Goal: Task Accomplishment & Management: Manage account settings

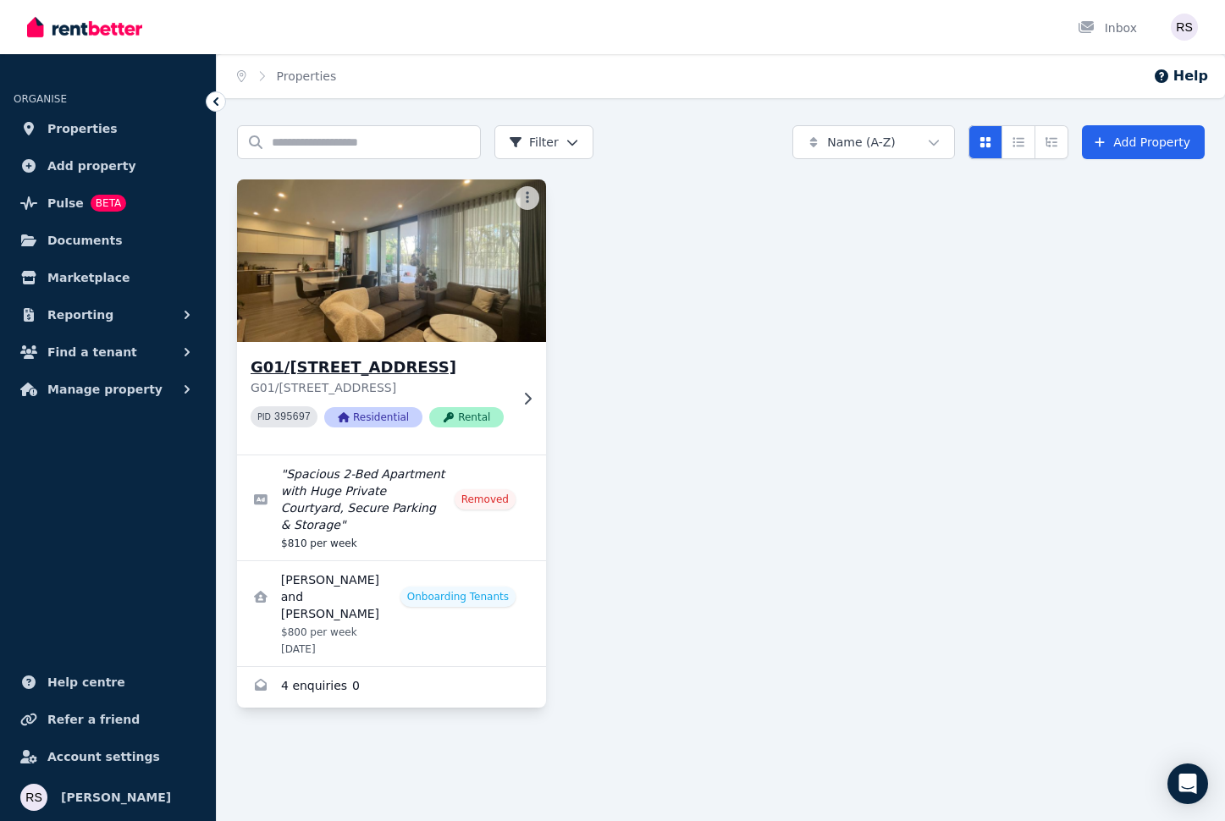
click at [519, 392] on icon at bounding box center [527, 399] width 17 height 14
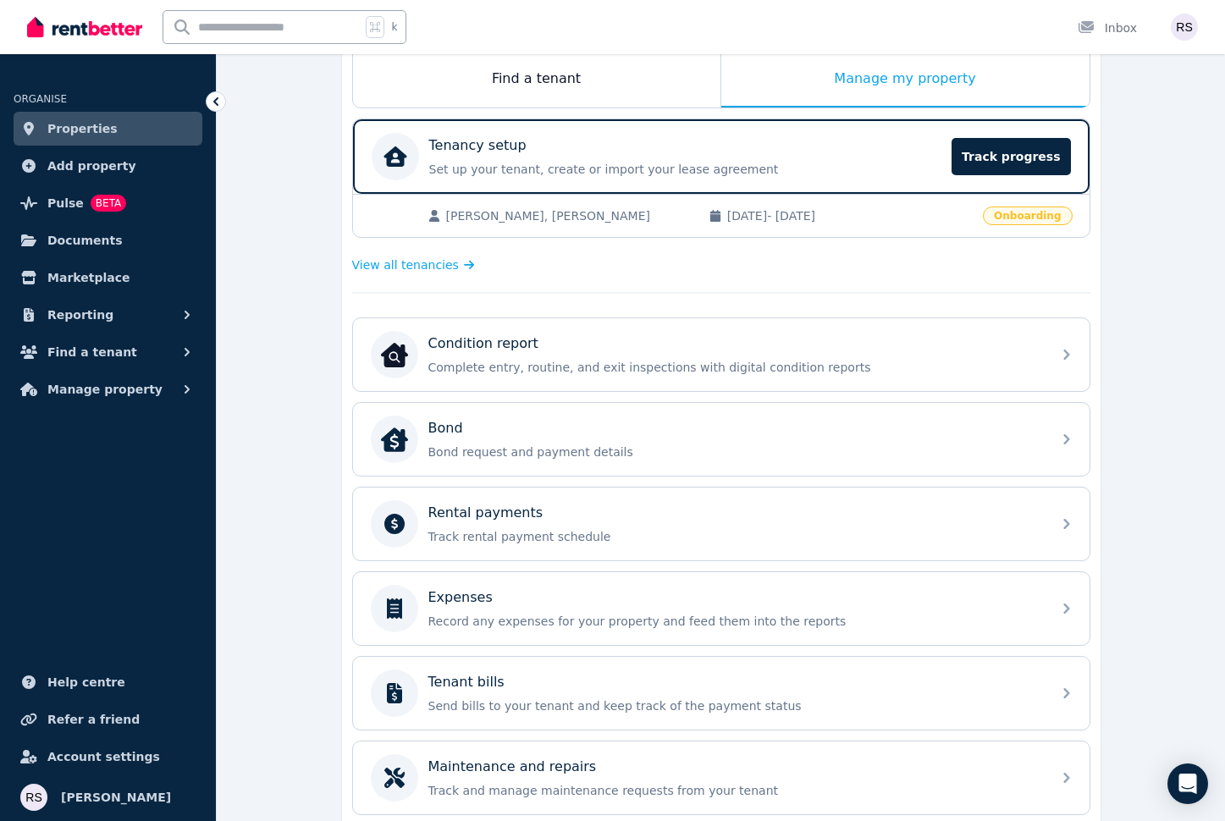
scroll to position [283, 0]
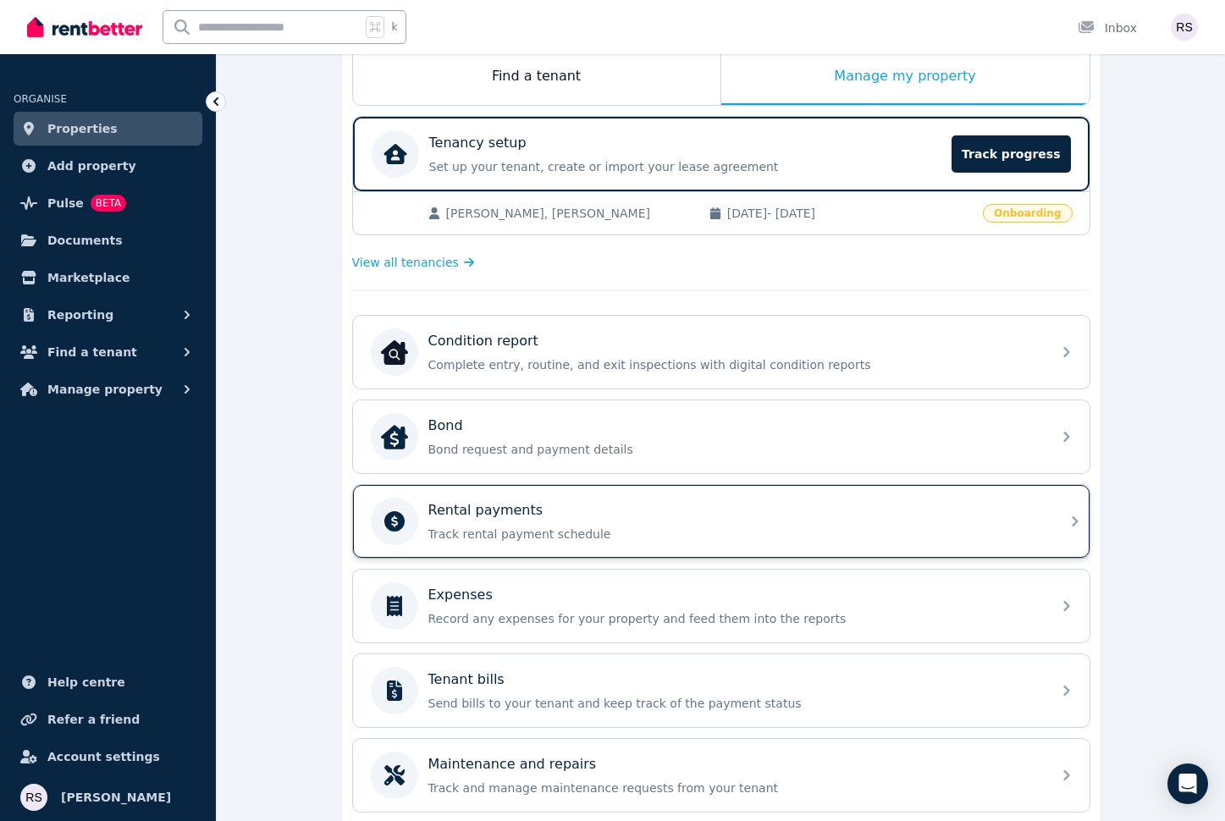
click at [631, 509] on div "Rental payments" at bounding box center [734, 510] width 613 height 20
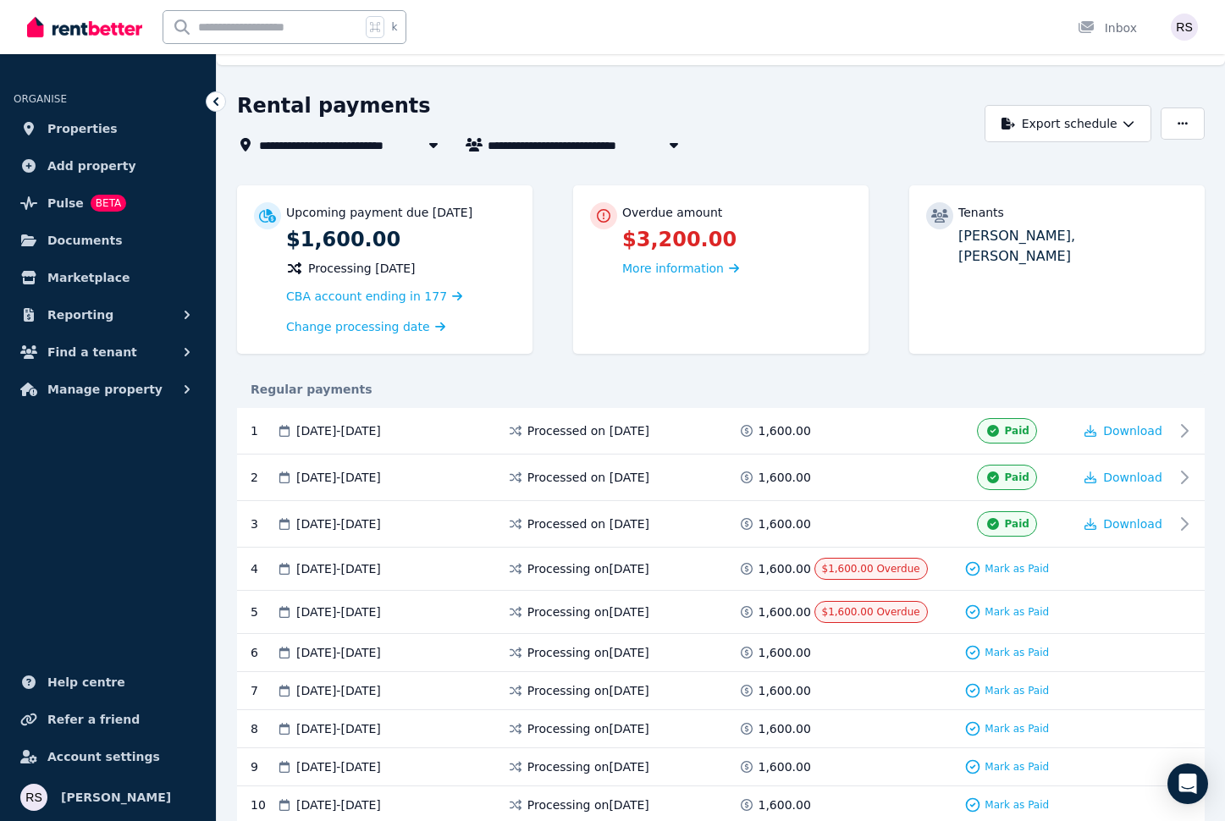
scroll to position [47, 0]
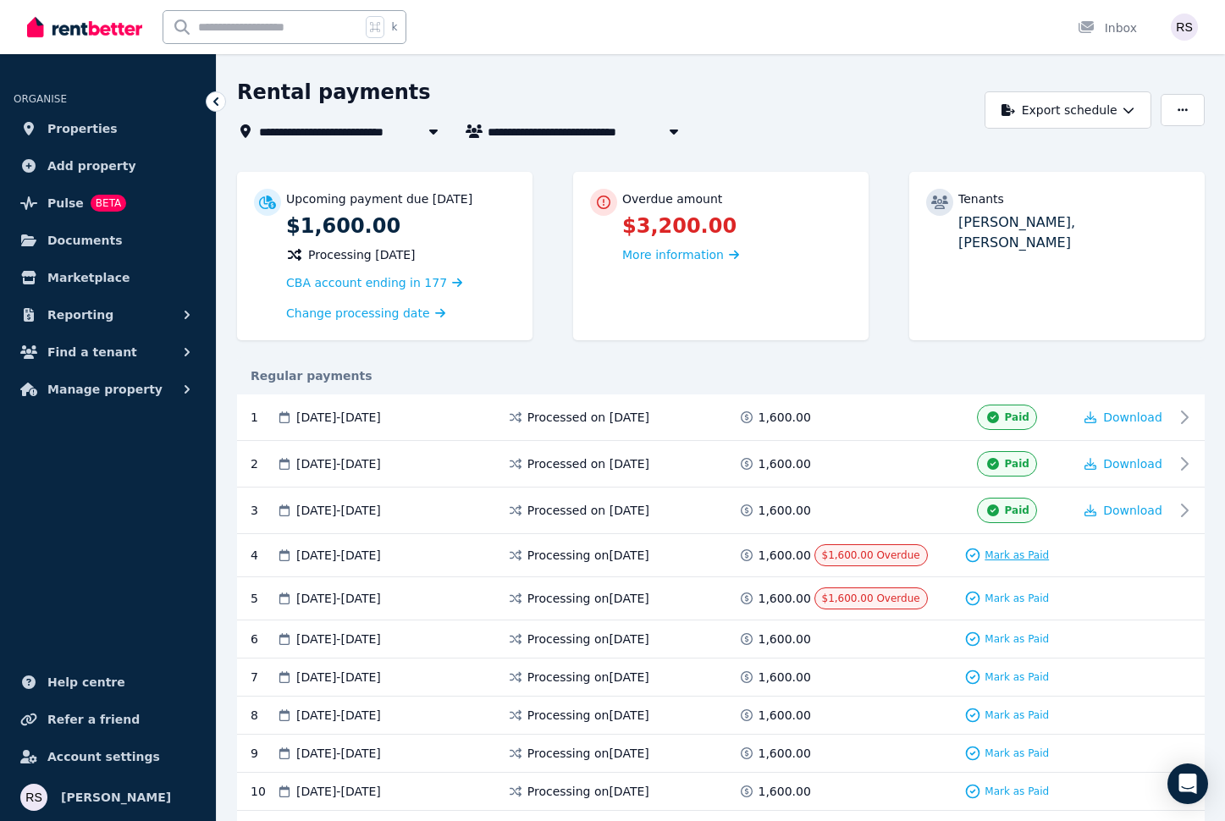
click at [1017, 550] on span "Mark as Paid" at bounding box center [1017, 556] width 64 height 14
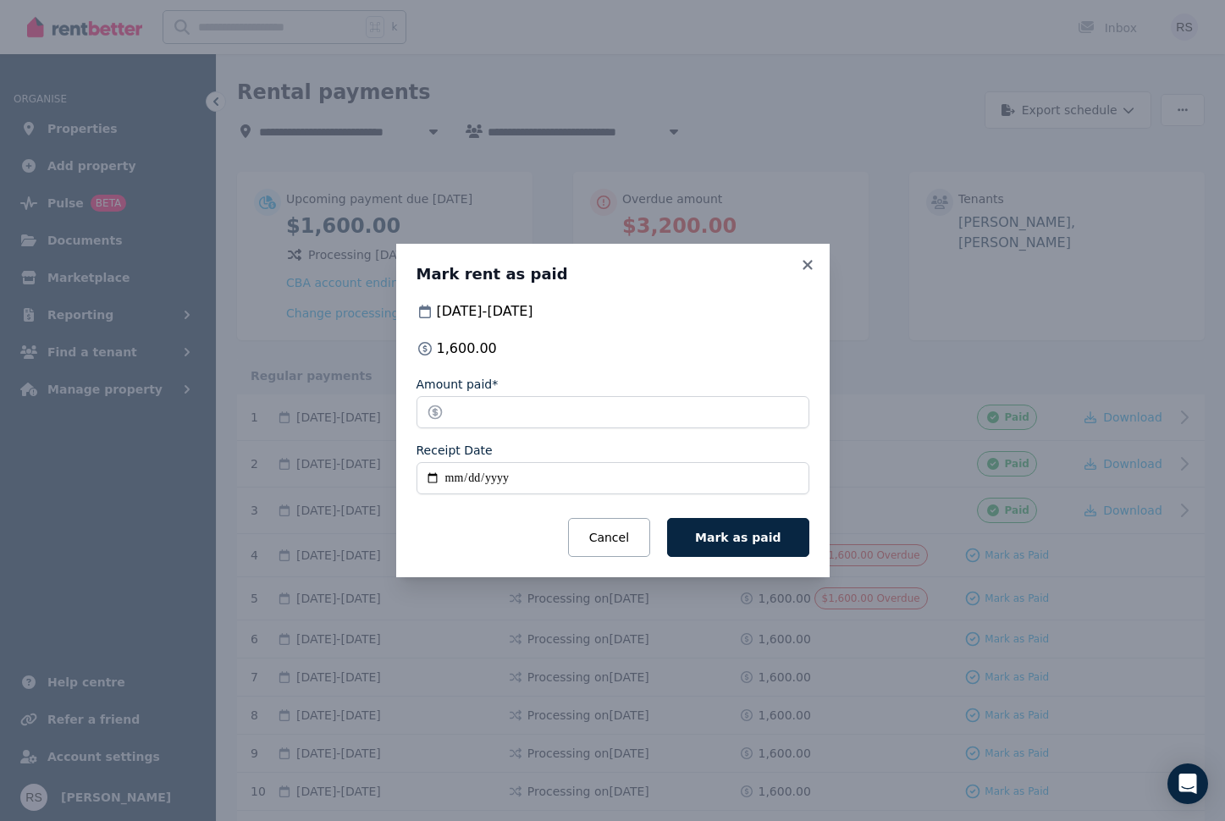
click at [454, 476] on input "Receipt Date" at bounding box center [613, 478] width 393 height 32
type input "**********"
click at [756, 542] on span "Mark as paid" at bounding box center [738, 538] width 86 height 14
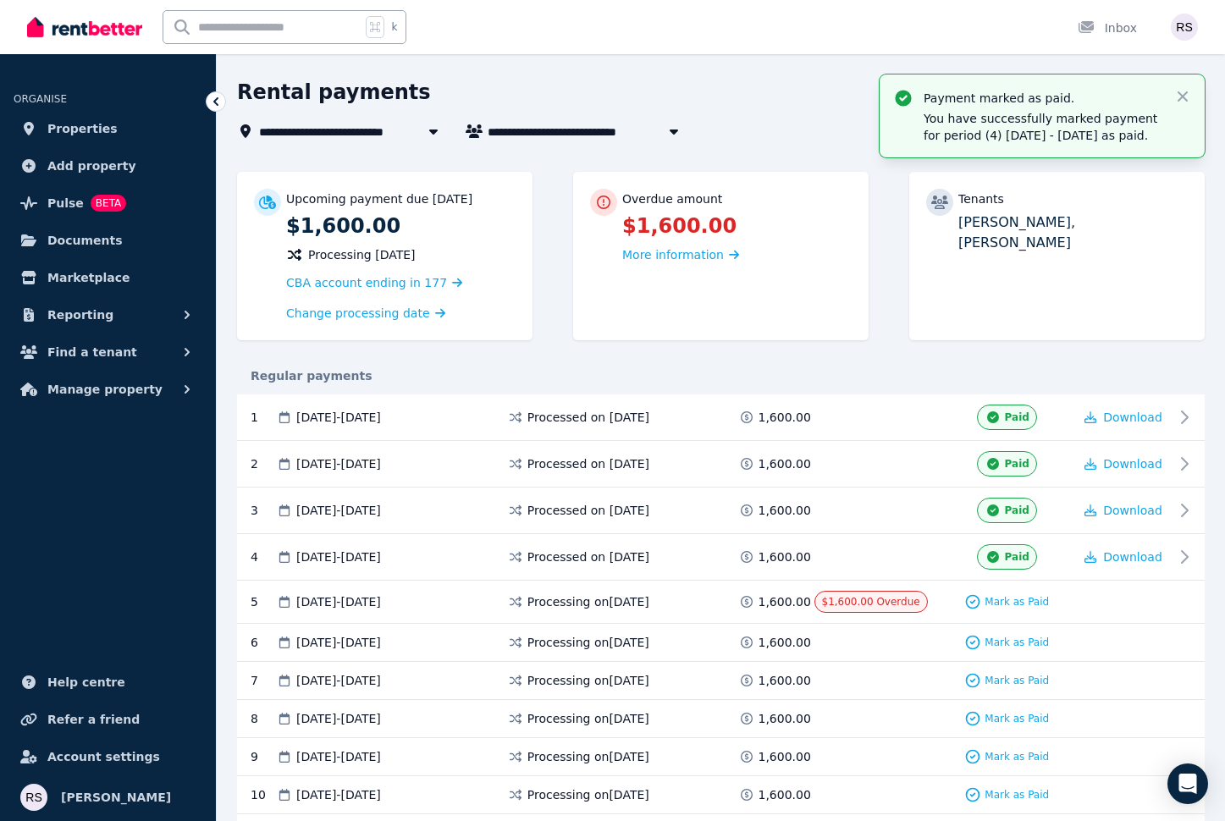
scroll to position [47, 0]
click at [1025, 599] on span "Mark as Paid" at bounding box center [1017, 601] width 64 height 14
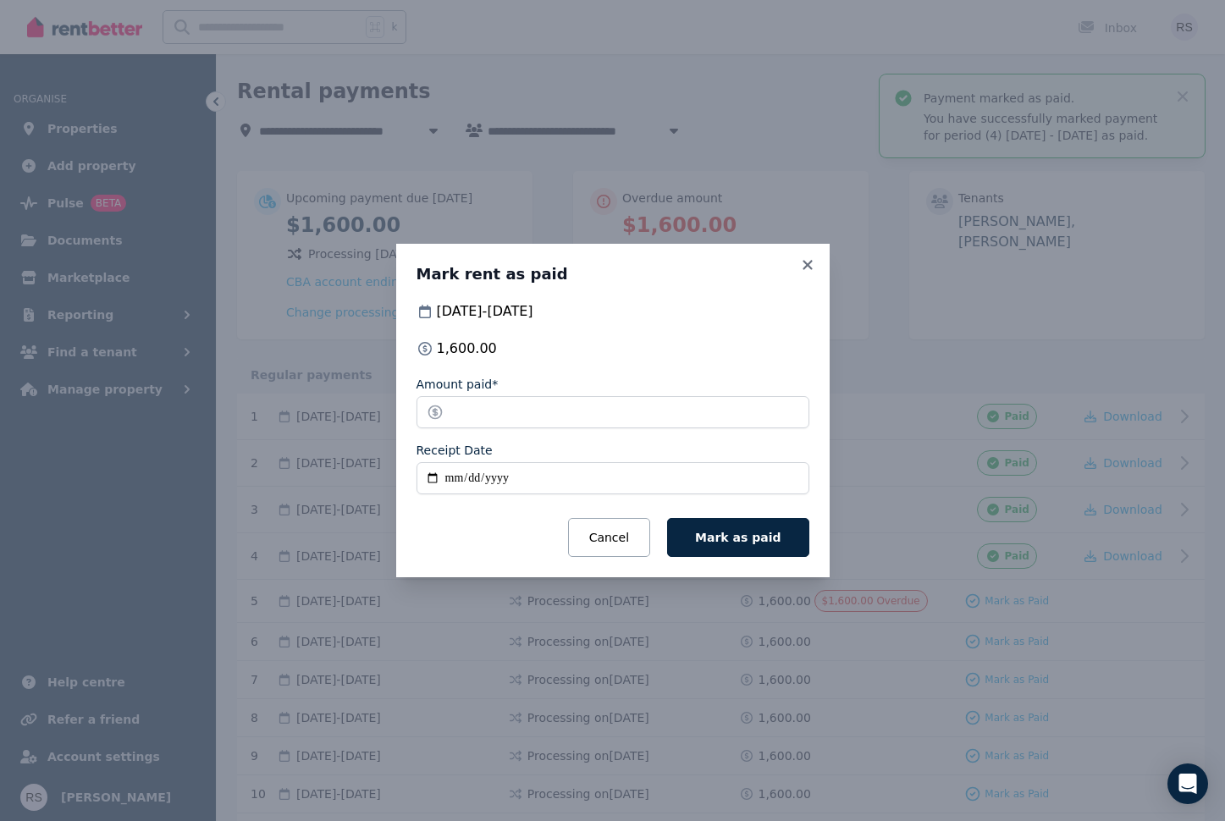
click at [450, 477] on input "Receipt Date" at bounding box center [613, 478] width 393 height 32
type input "**********"
click at [765, 532] on span "Mark as paid" at bounding box center [738, 538] width 86 height 14
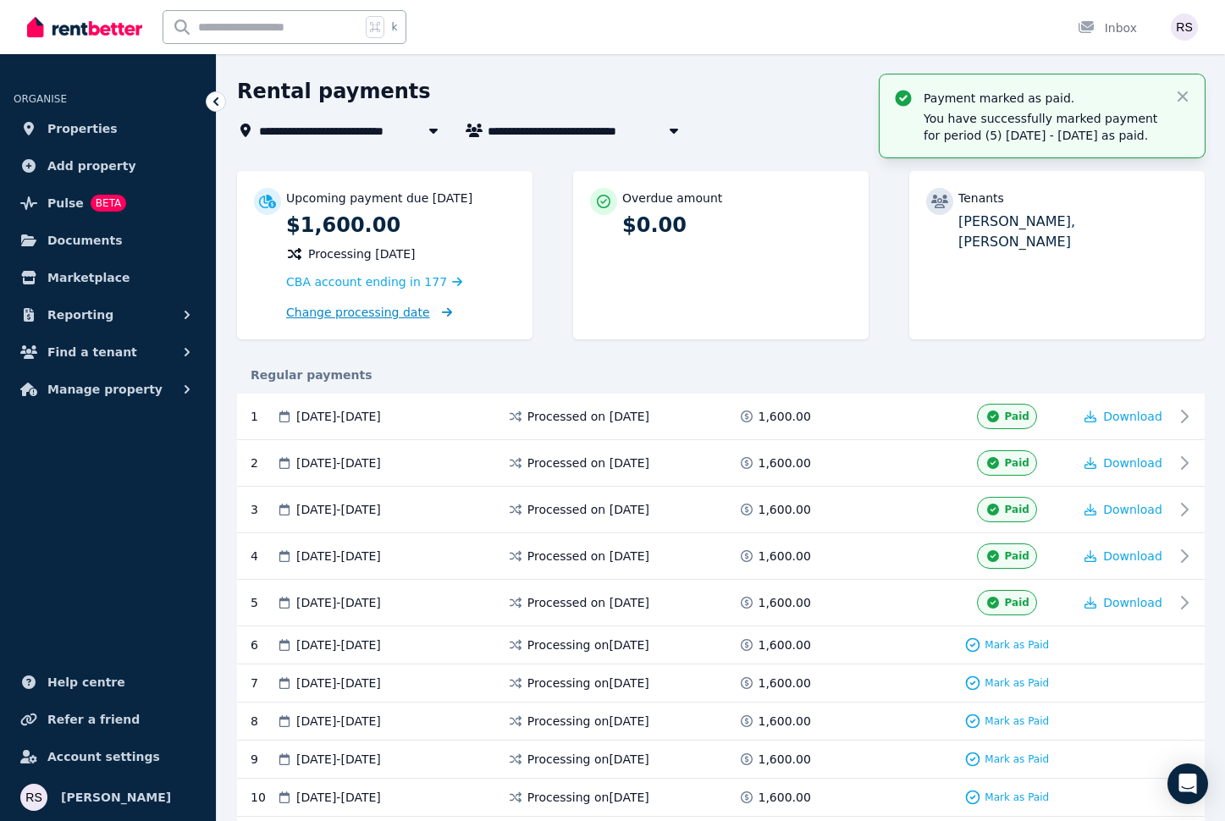
scroll to position [0, 0]
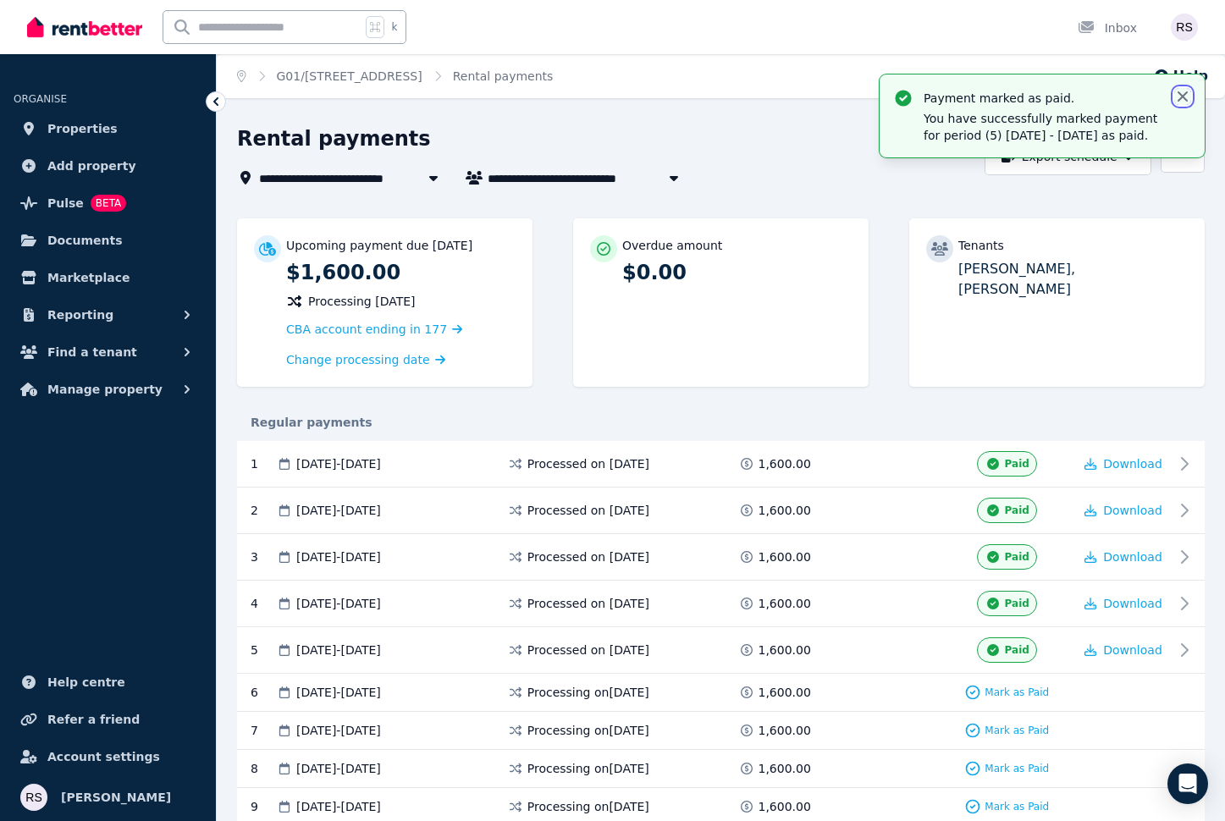
click at [1183, 100] on icon "button" at bounding box center [1182, 96] width 17 height 17
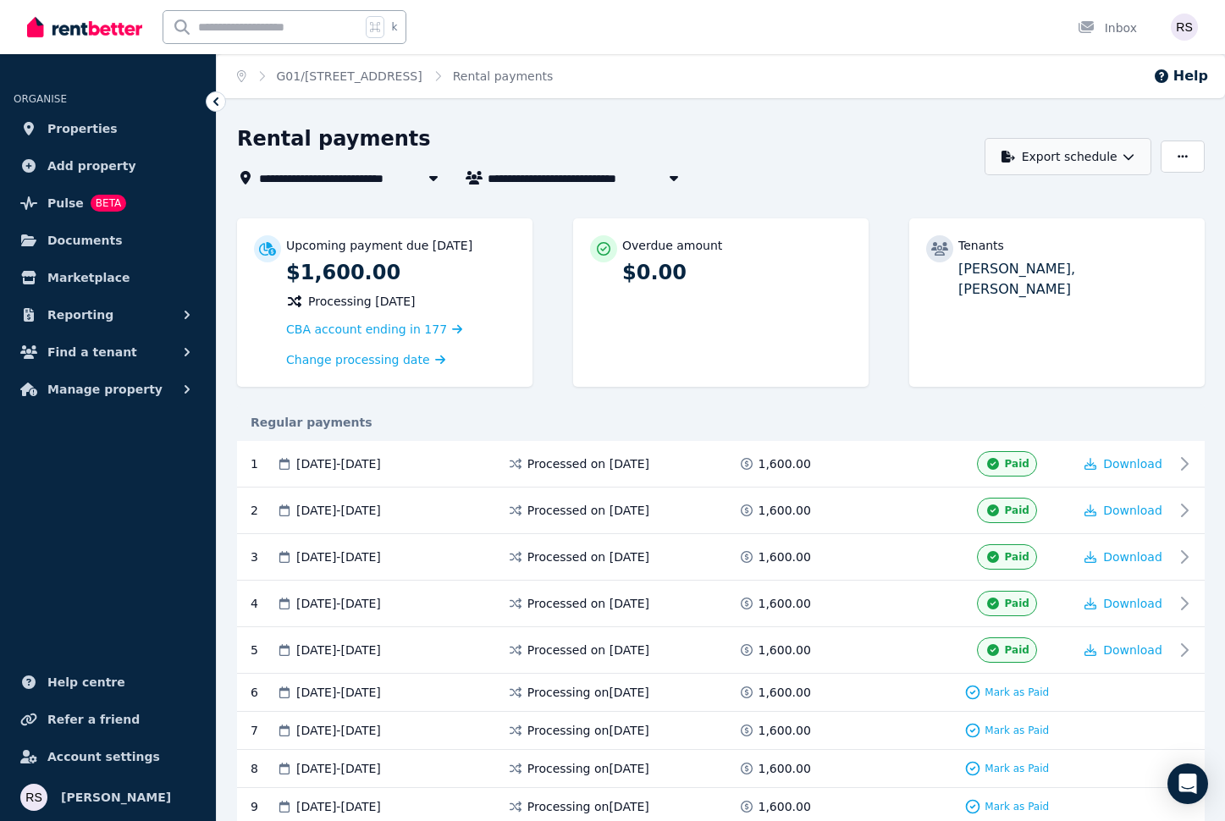
click at [1129, 156] on icon "button" at bounding box center [1129, 157] width 12 height 12
click at [1010, 201] on p "PDF" at bounding box center [1015, 200] width 36 height 17
click at [1124, 158] on icon "button" at bounding box center [1129, 157] width 12 height 12
click at [1054, 229] on p "Excel spreadsheet (xlsx)" at bounding box center [1073, 231] width 158 height 17
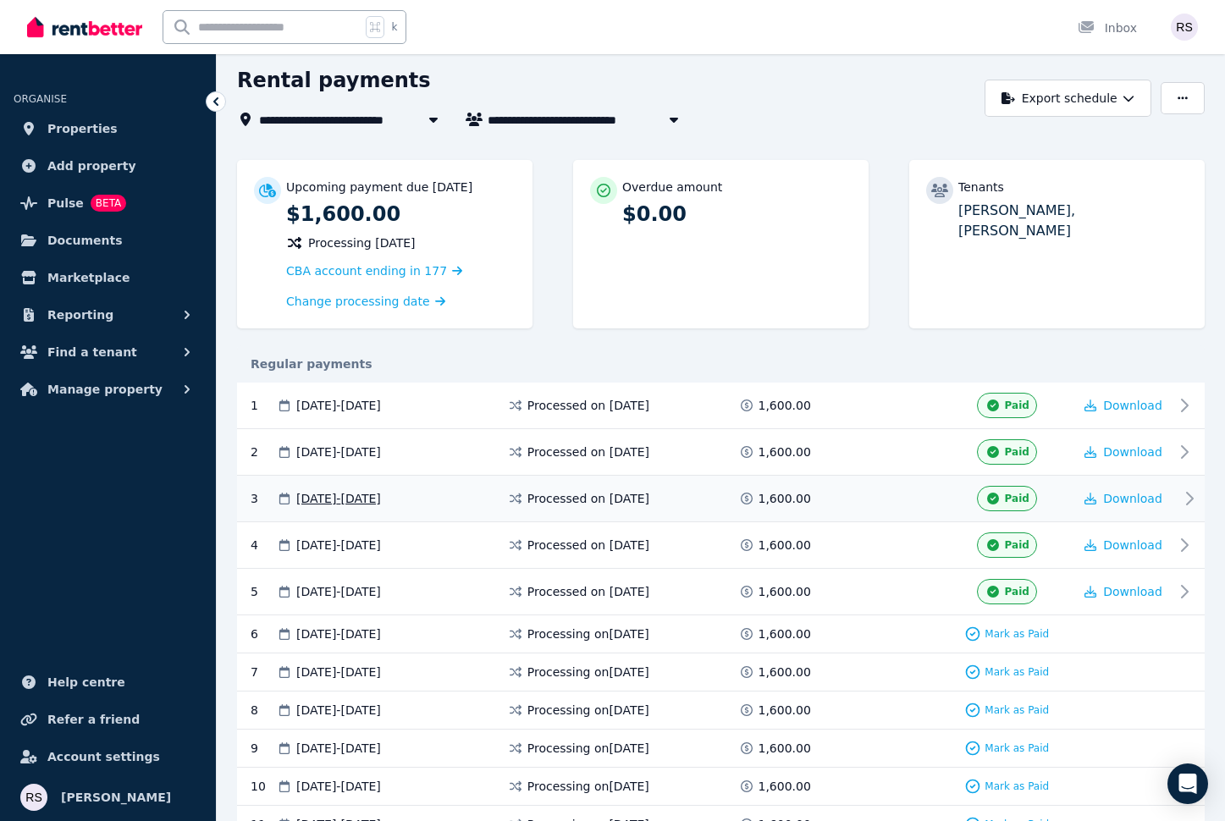
scroll to position [80, 0]
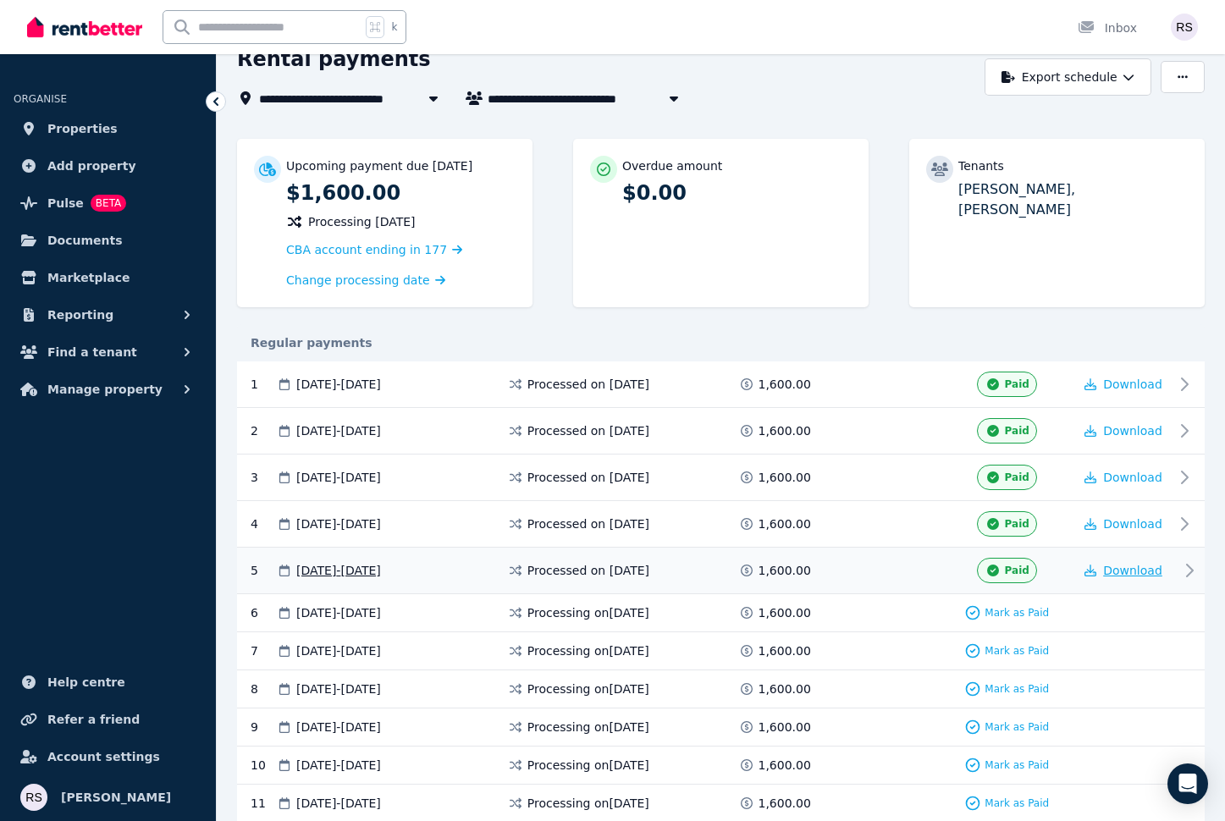
click at [1134, 571] on span "Download" at bounding box center [1132, 571] width 59 height 14
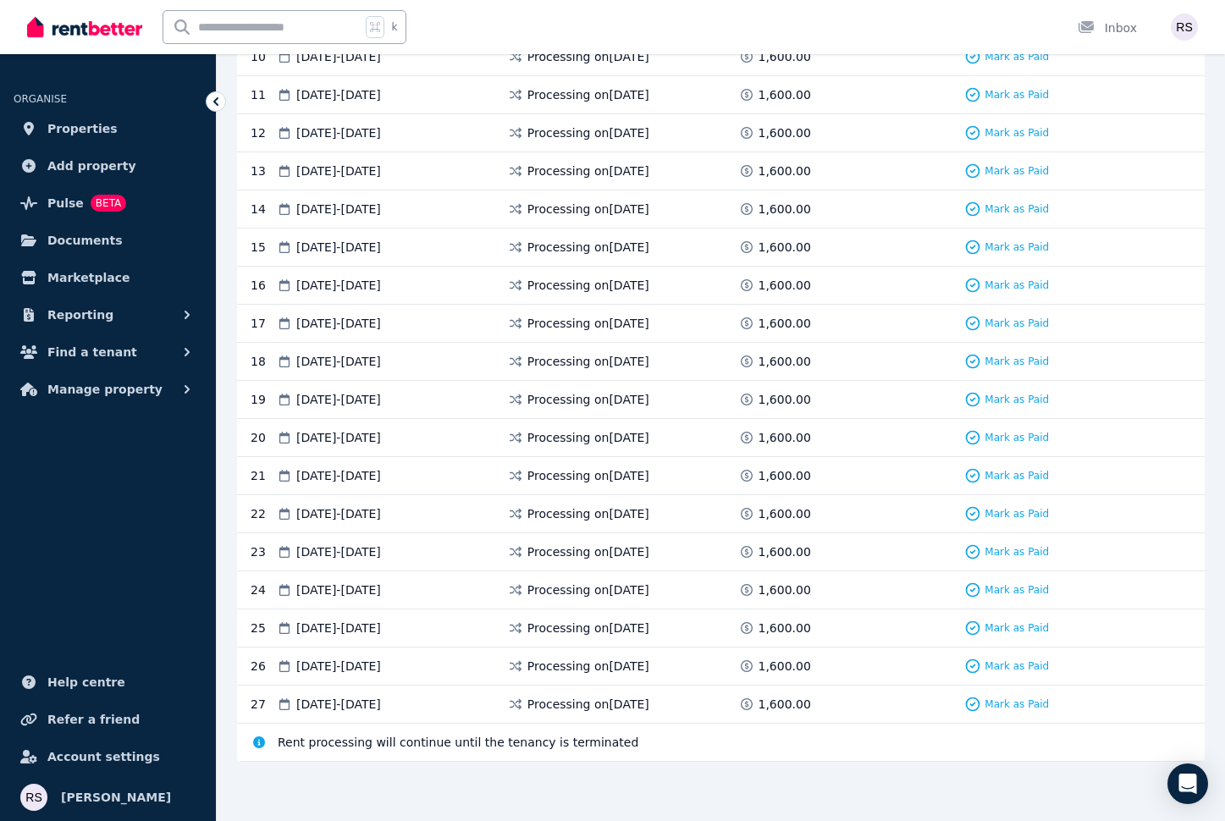
scroll to position [0, 0]
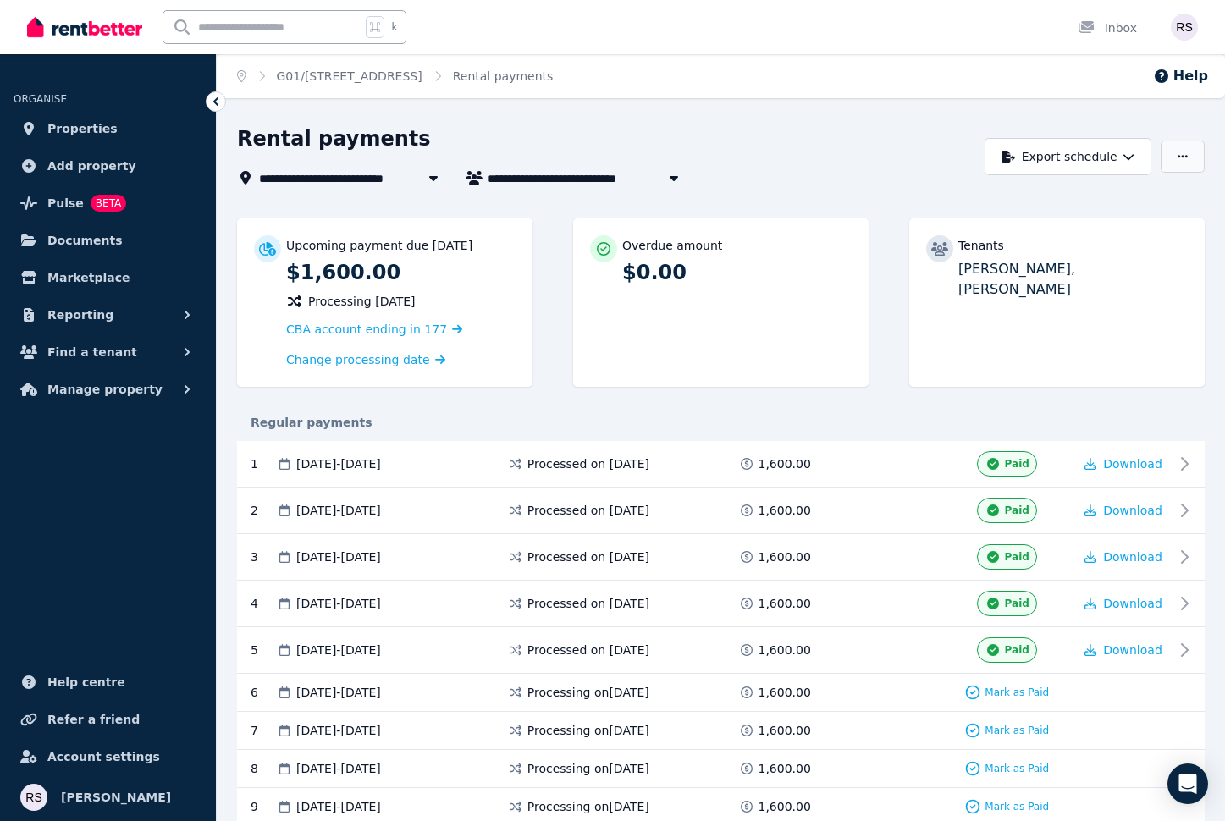
click at [1193, 157] on button "button" at bounding box center [1183, 157] width 44 height 32
click at [1124, 160] on icon "button" at bounding box center [1129, 157] width 12 height 12
click at [808, 152] on div "Rental payments" at bounding box center [606, 141] width 738 height 32
click at [100, 246] on span "Documents" at bounding box center [84, 240] width 75 height 20
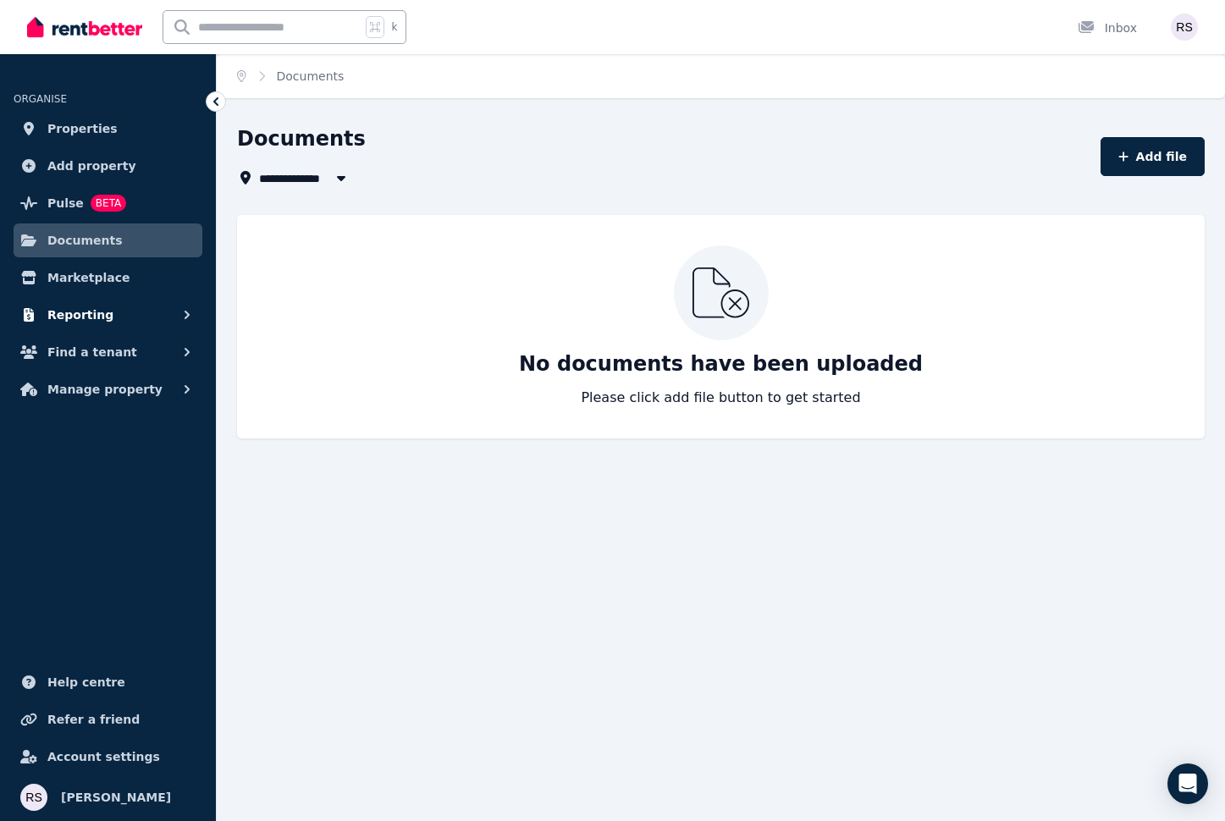
click at [88, 317] on span "Reporting" at bounding box center [80, 315] width 66 height 20
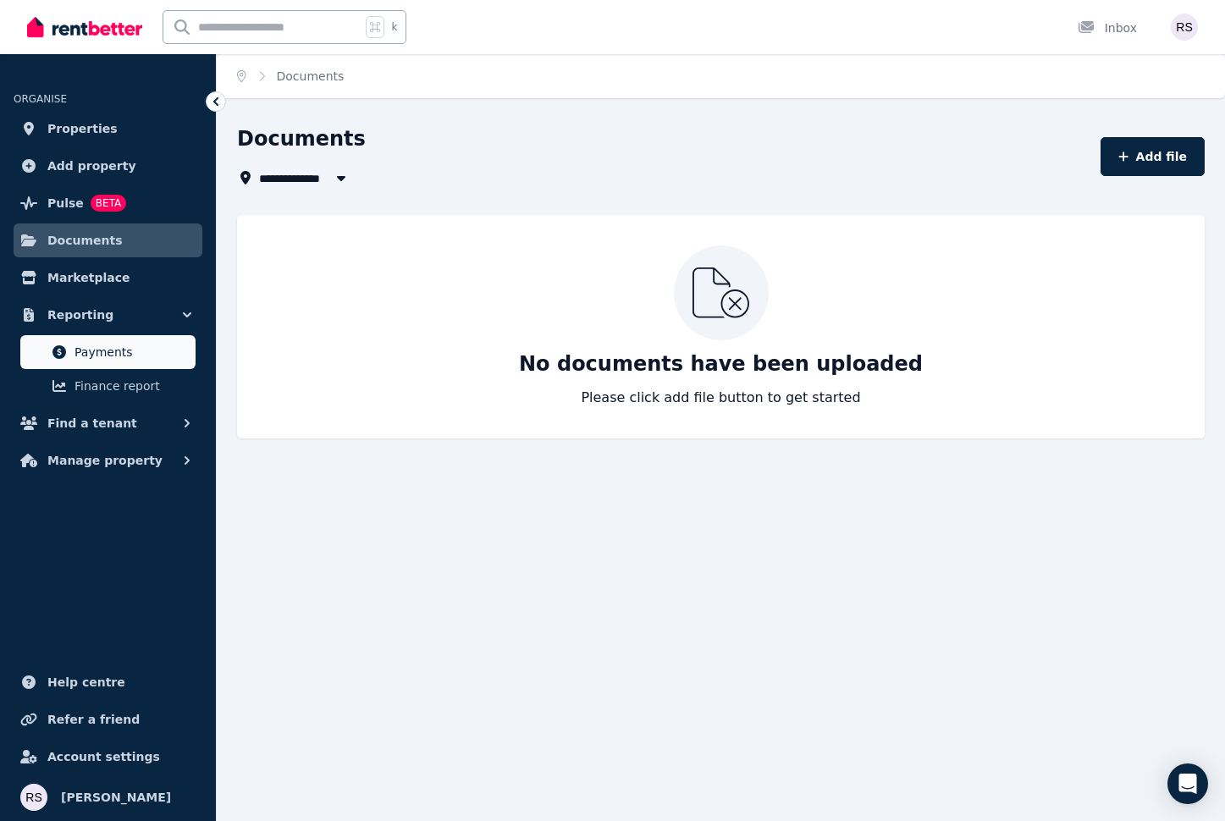
click at [94, 356] on span "Payments" at bounding box center [132, 352] width 114 height 20
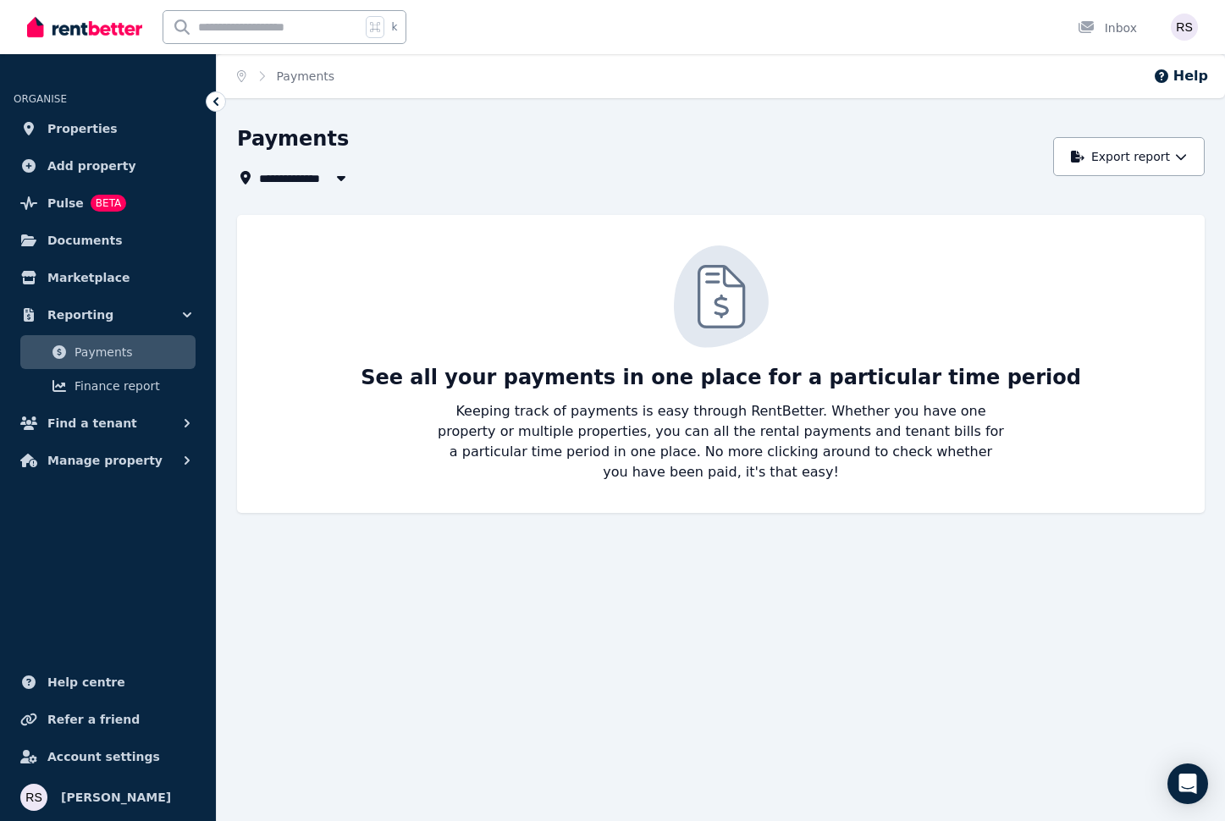
click at [343, 180] on icon "button" at bounding box center [341, 178] width 17 height 14
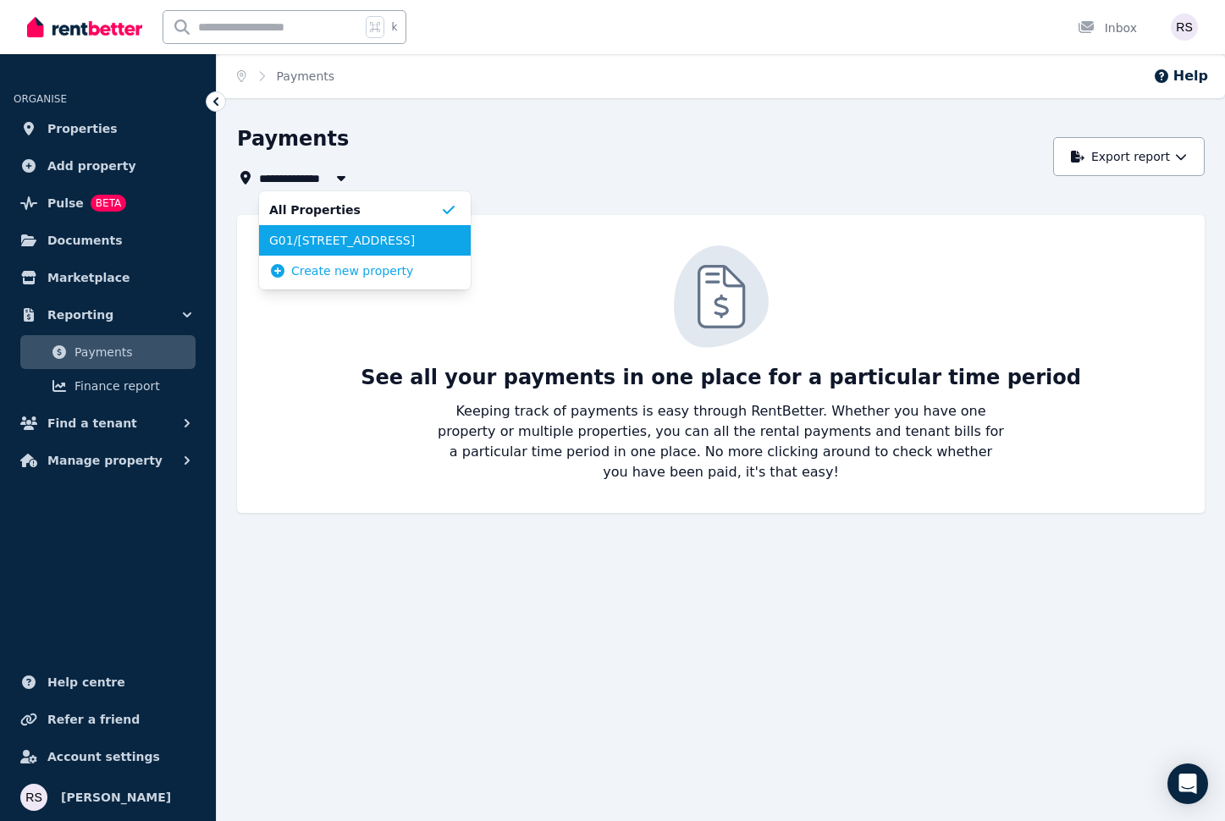
click at [339, 238] on span "G01/[STREET_ADDRESS]" at bounding box center [354, 240] width 171 height 17
type input "**********"
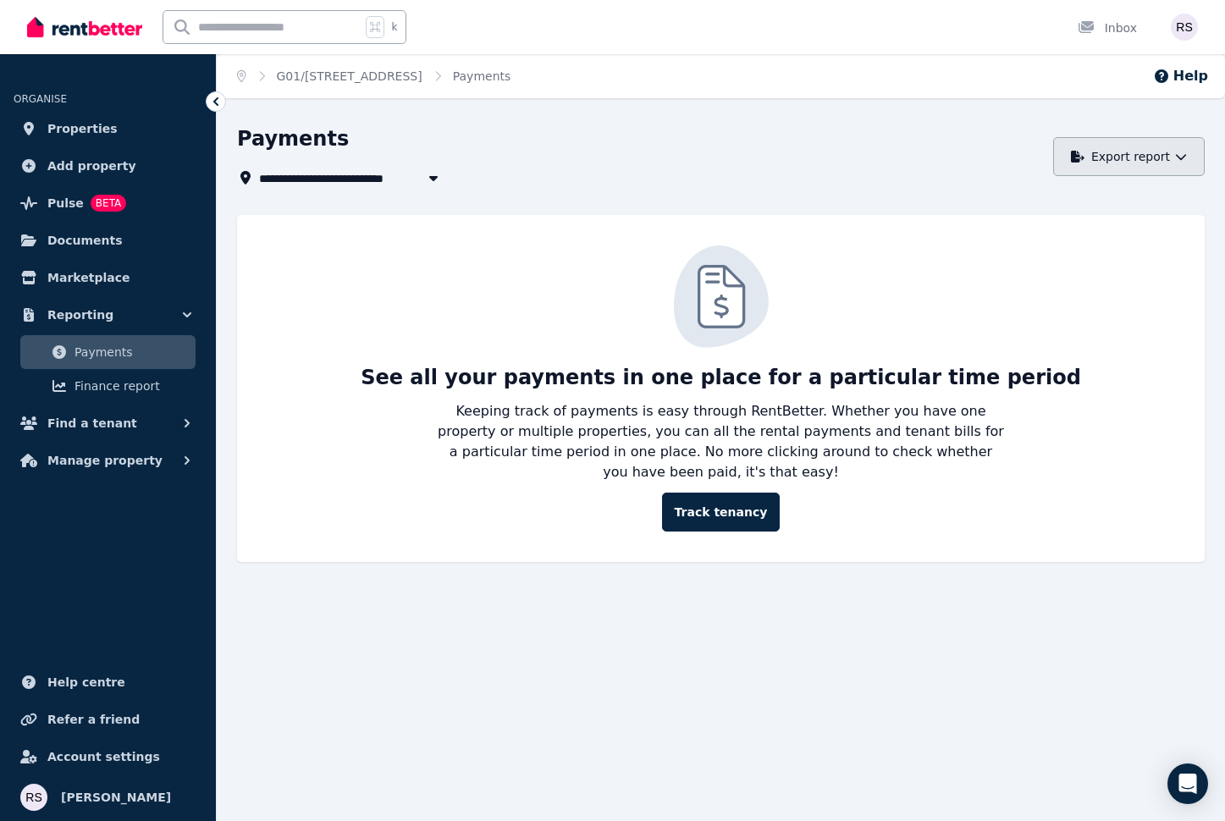
click at [1185, 152] on icon "button" at bounding box center [1181, 157] width 12 height 12
click at [1071, 204] on p "PDF" at bounding box center [1069, 201] width 36 height 17
click at [1178, 159] on icon "button" at bounding box center [1181, 157] width 12 height 12
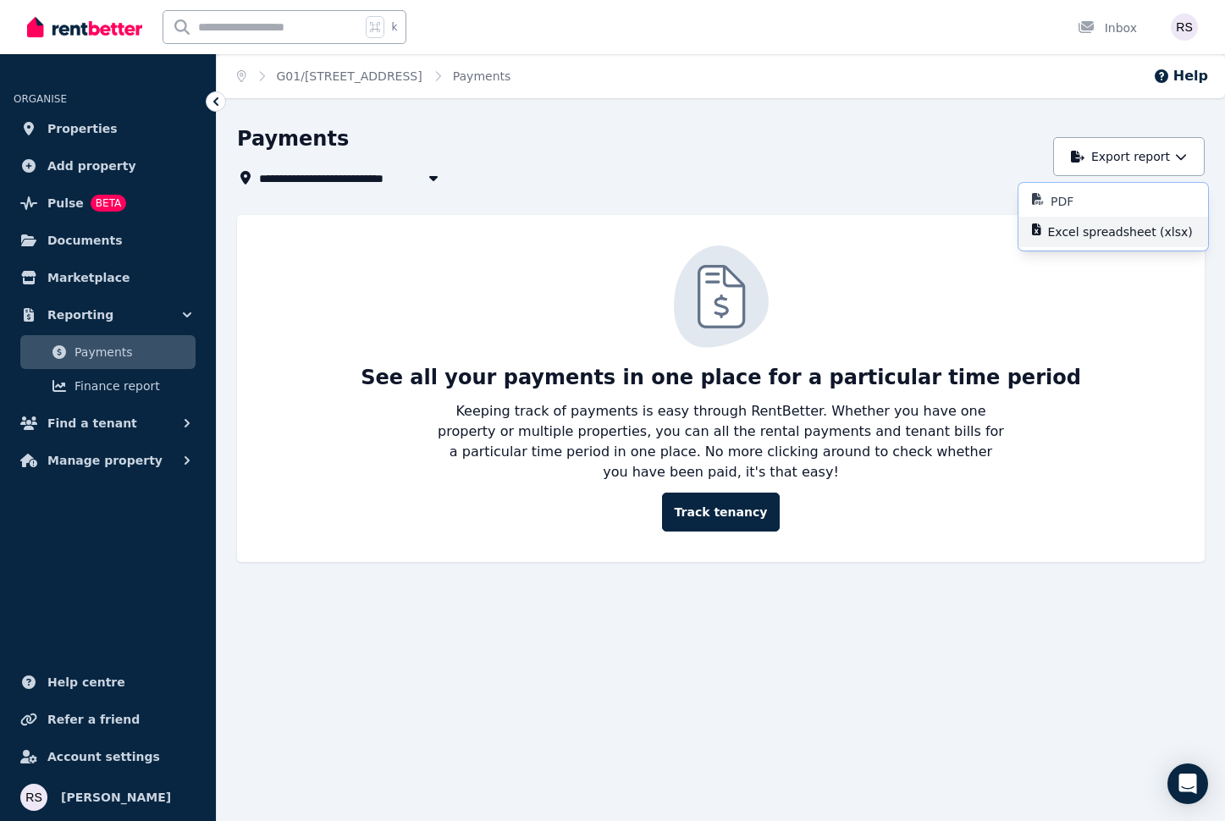
click at [1112, 227] on p "Excel spreadsheet (xlsx)" at bounding box center [1127, 232] width 158 height 17
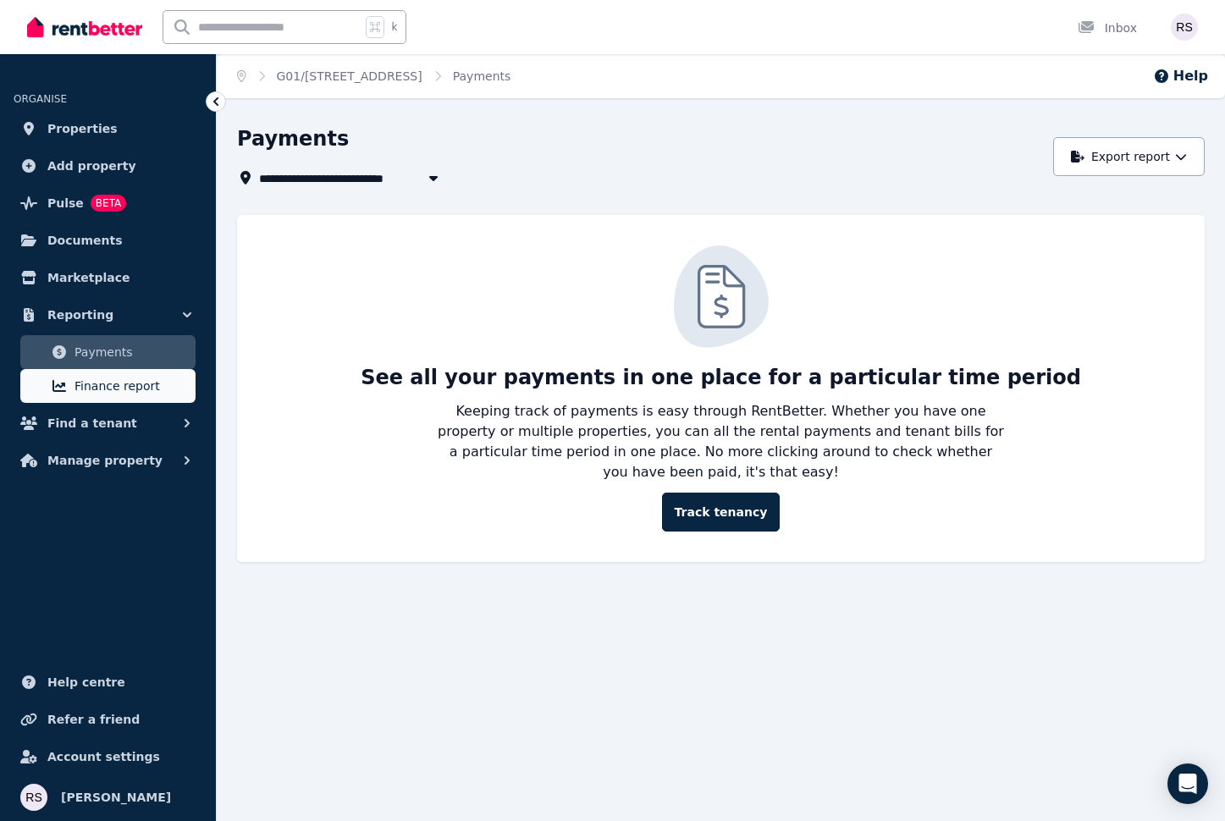
click at [117, 392] on span "Finance report" at bounding box center [132, 386] width 114 height 20
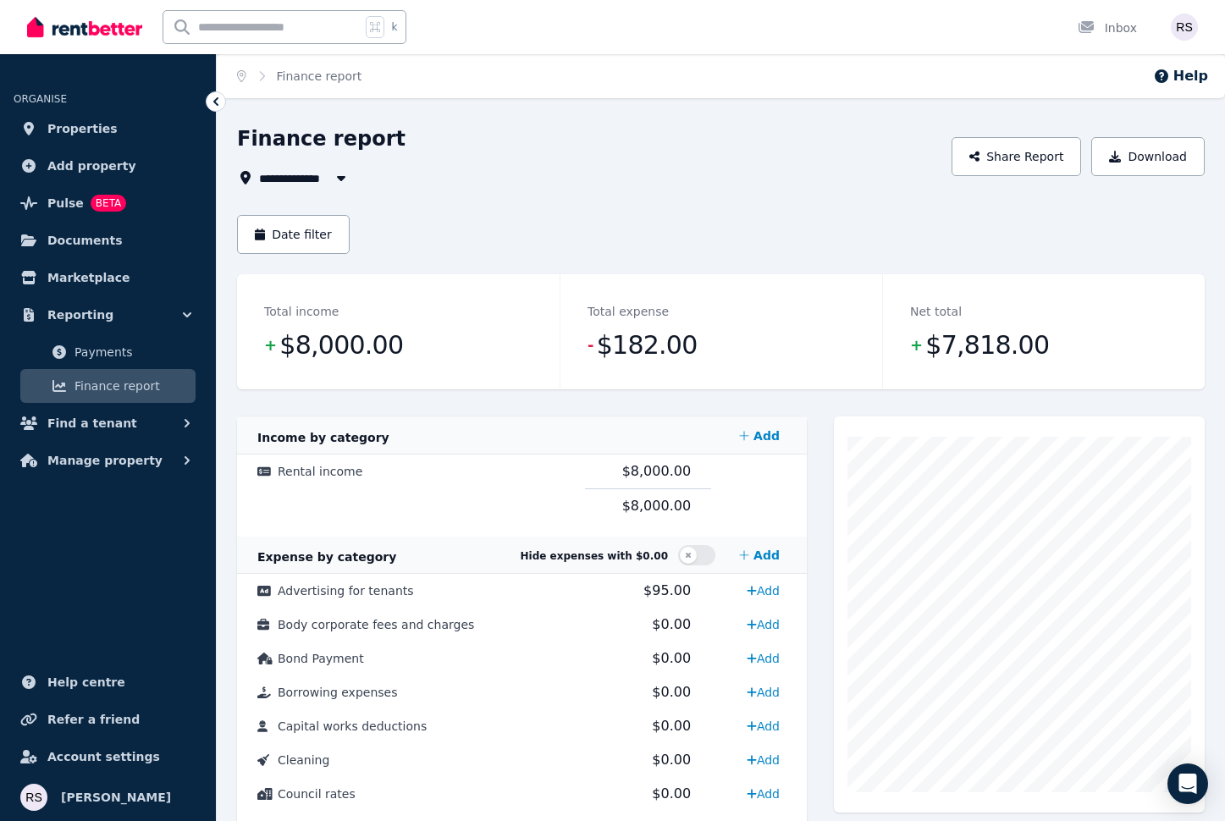
click at [343, 174] on icon "button" at bounding box center [341, 178] width 17 height 14
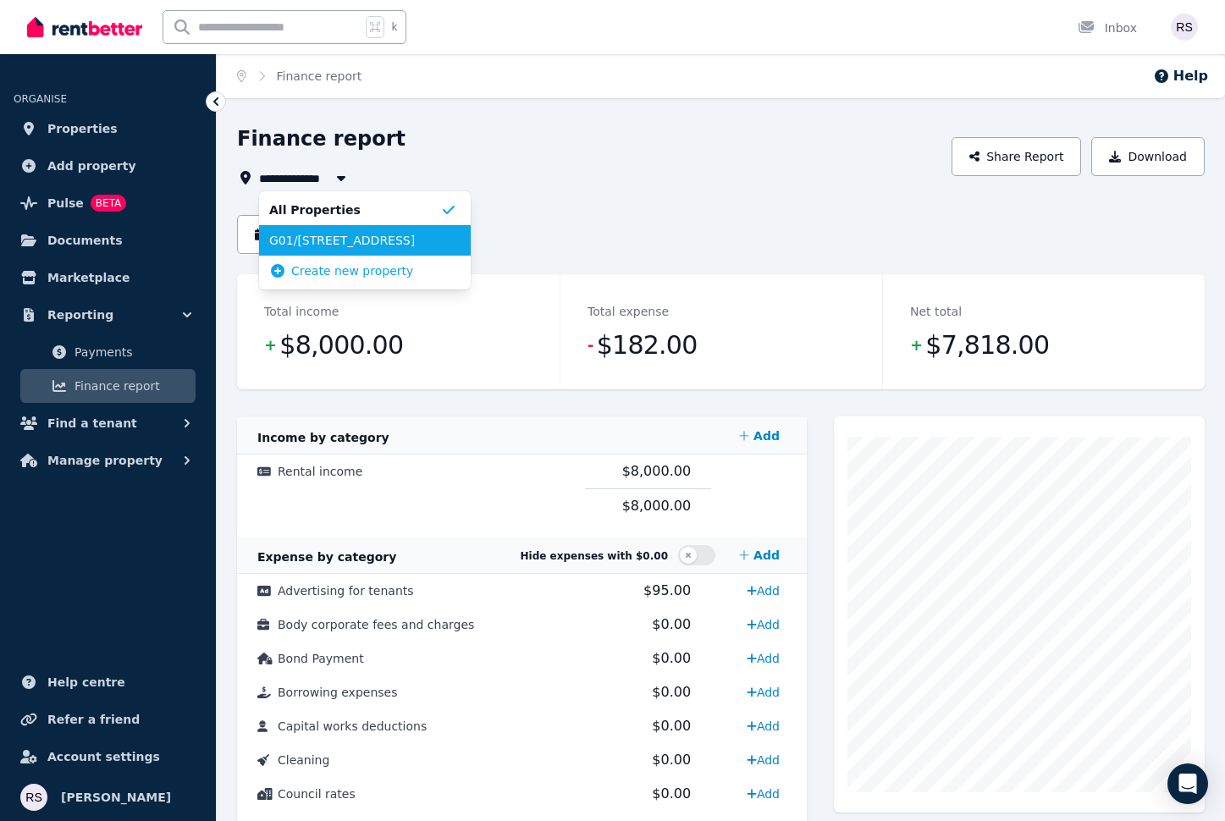
click at [328, 238] on span "G01/[STREET_ADDRESS]" at bounding box center [354, 240] width 171 height 17
type input "**********"
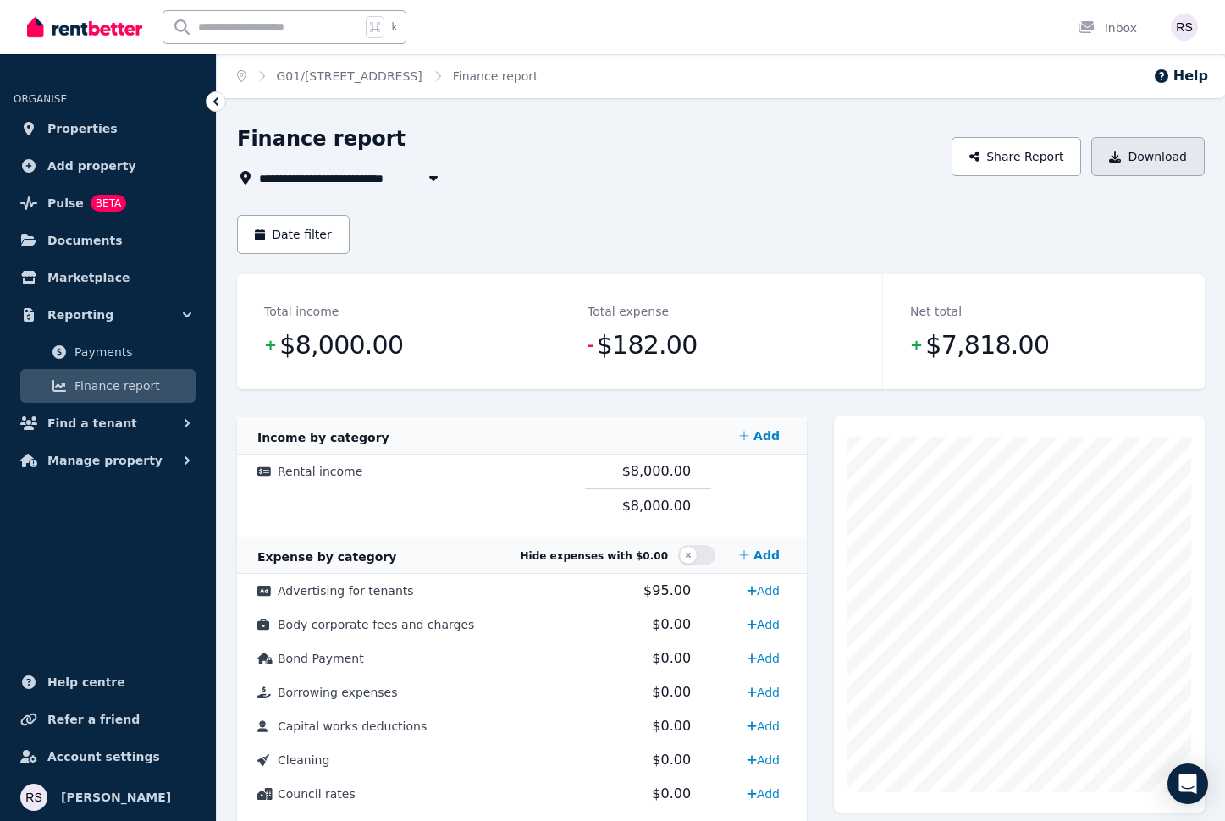
click at [1121, 160] on icon "button" at bounding box center [1115, 157] width 12 height 12
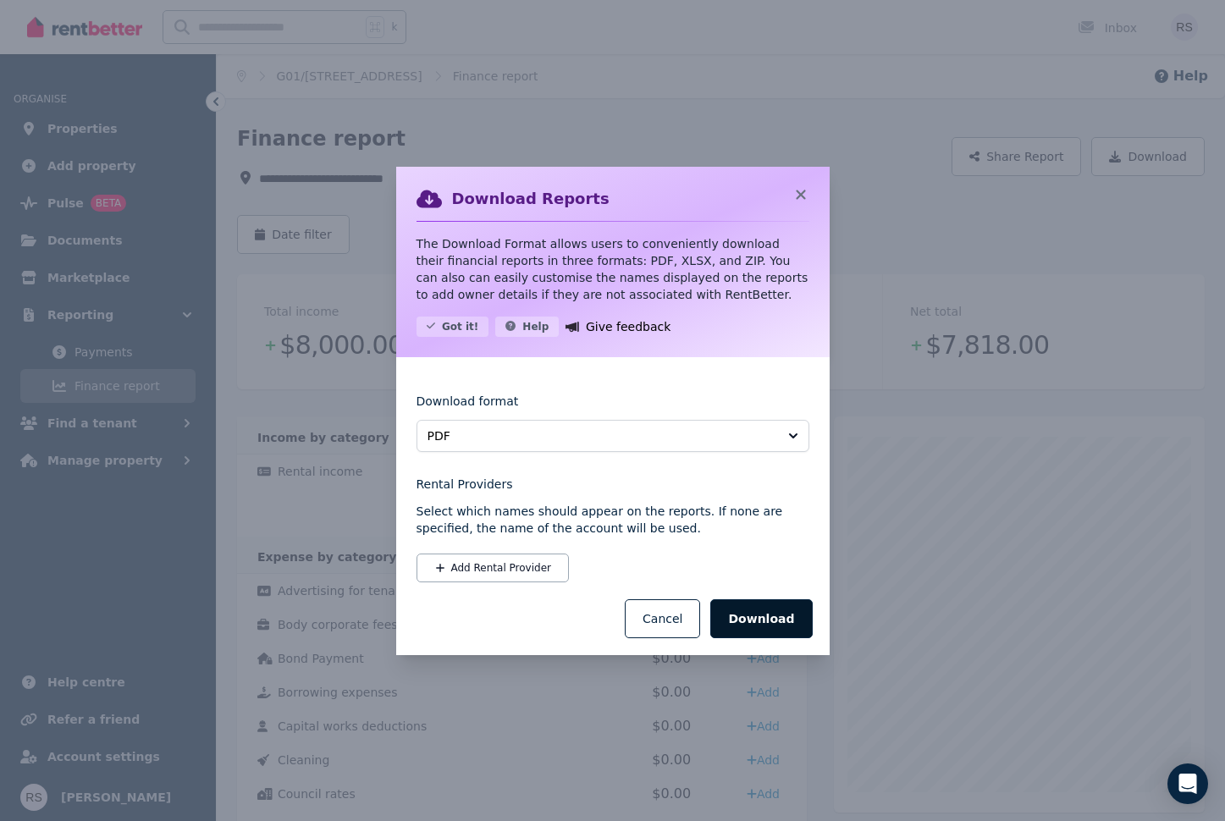
click at [755, 613] on button "Download" at bounding box center [761, 618] width 102 height 39
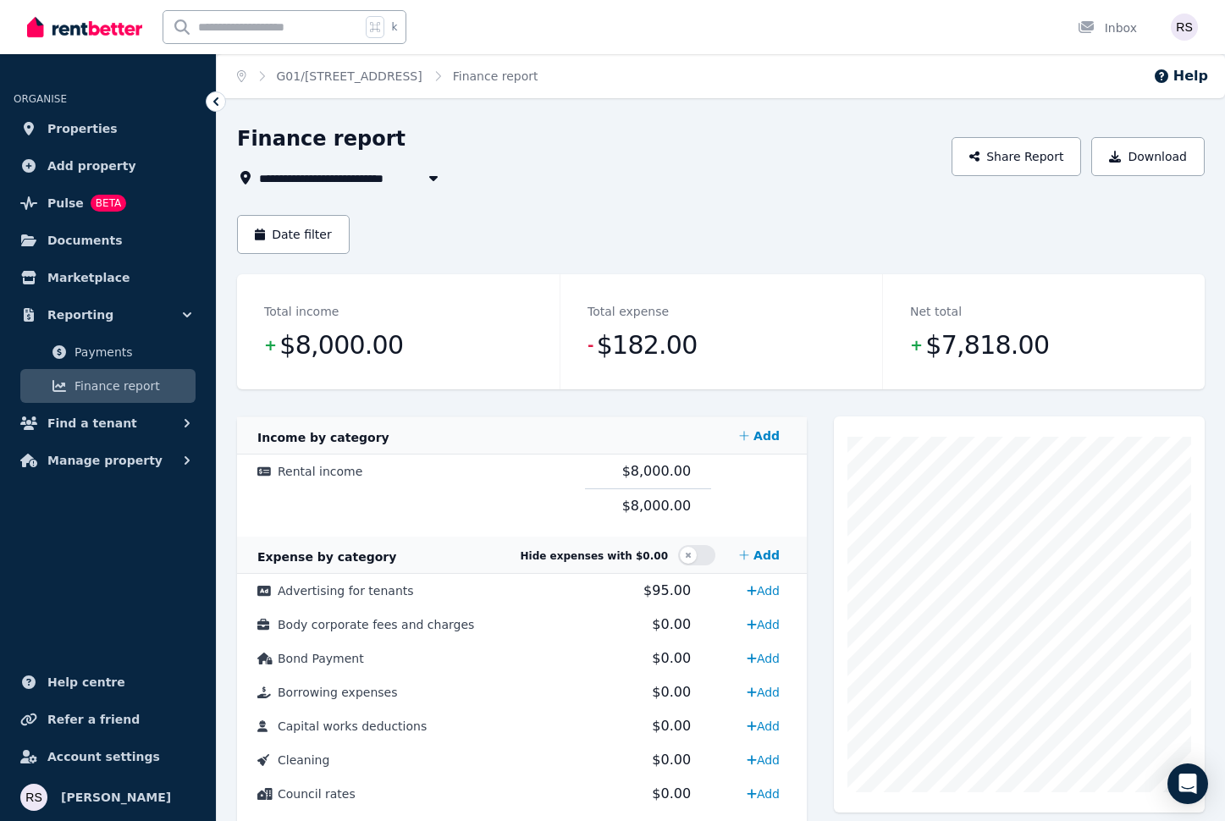
click at [1141, 197] on div "**********" at bounding box center [721, 786] width 968 height 1323
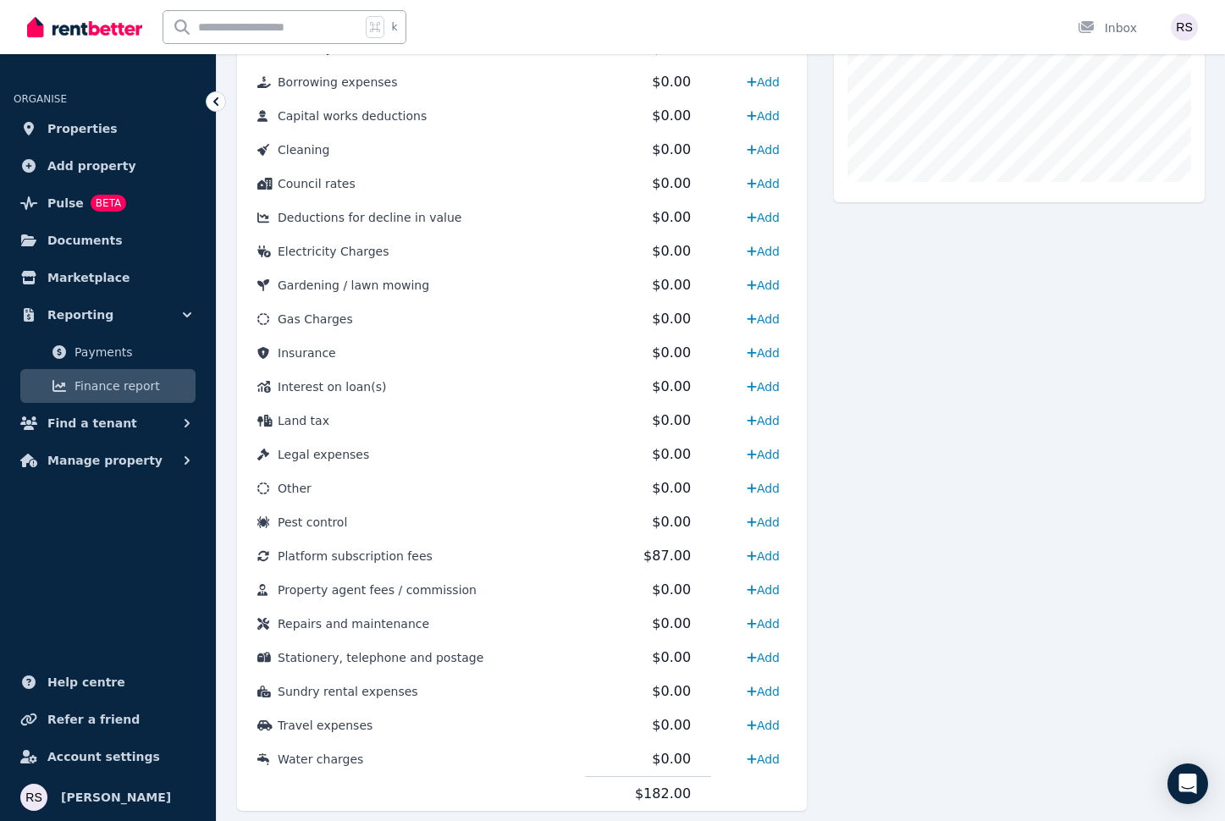
scroll to position [615, 0]
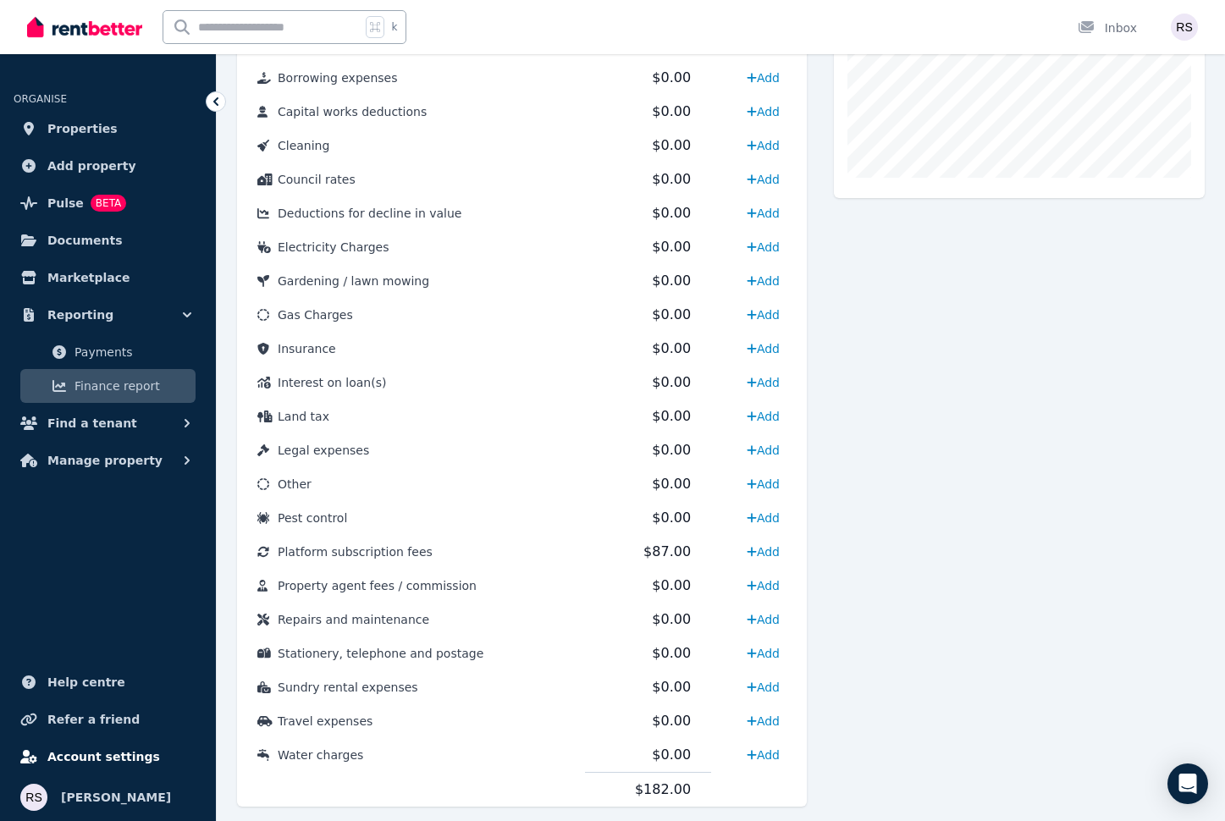
click at [92, 756] on span "Account settings" at bounding box center [103, 757] width 113 height 20
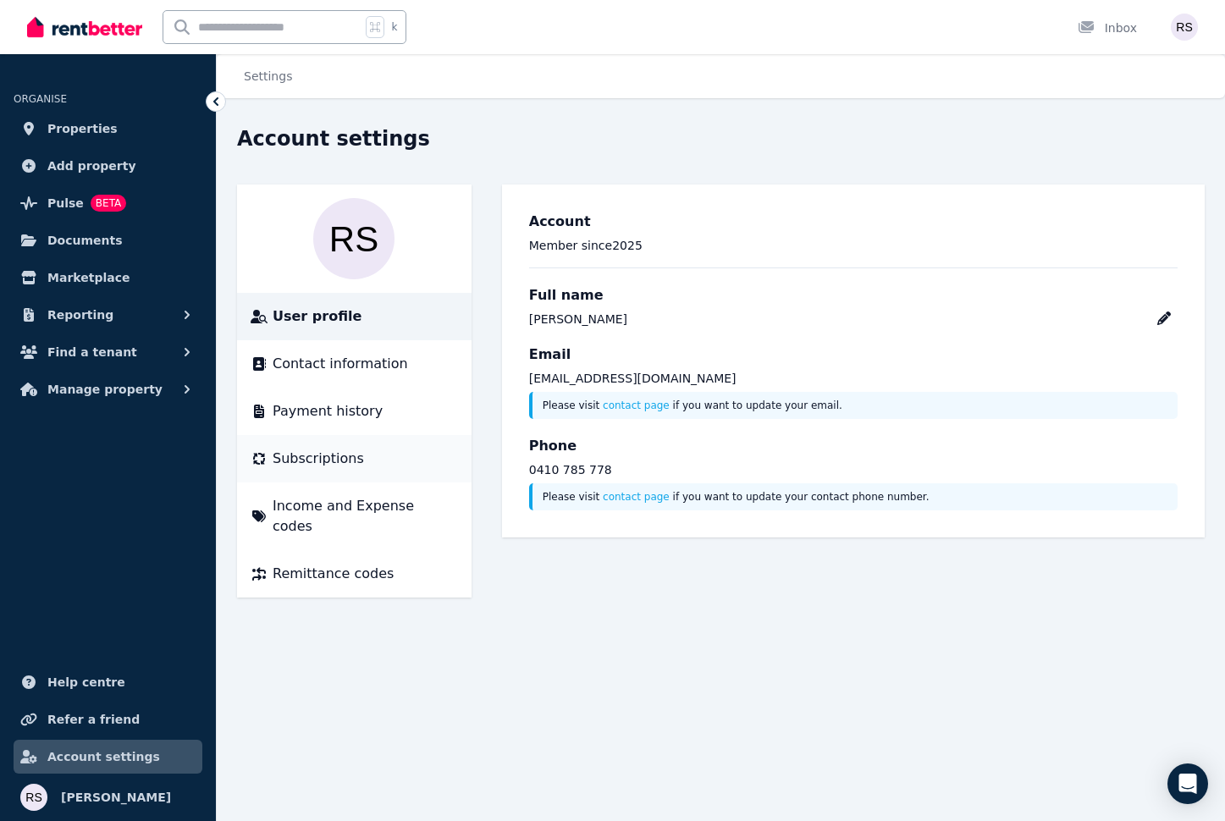
click at [317, 456] on span "Subscriptions" at bounding box center [318, 459] width 91 height 20
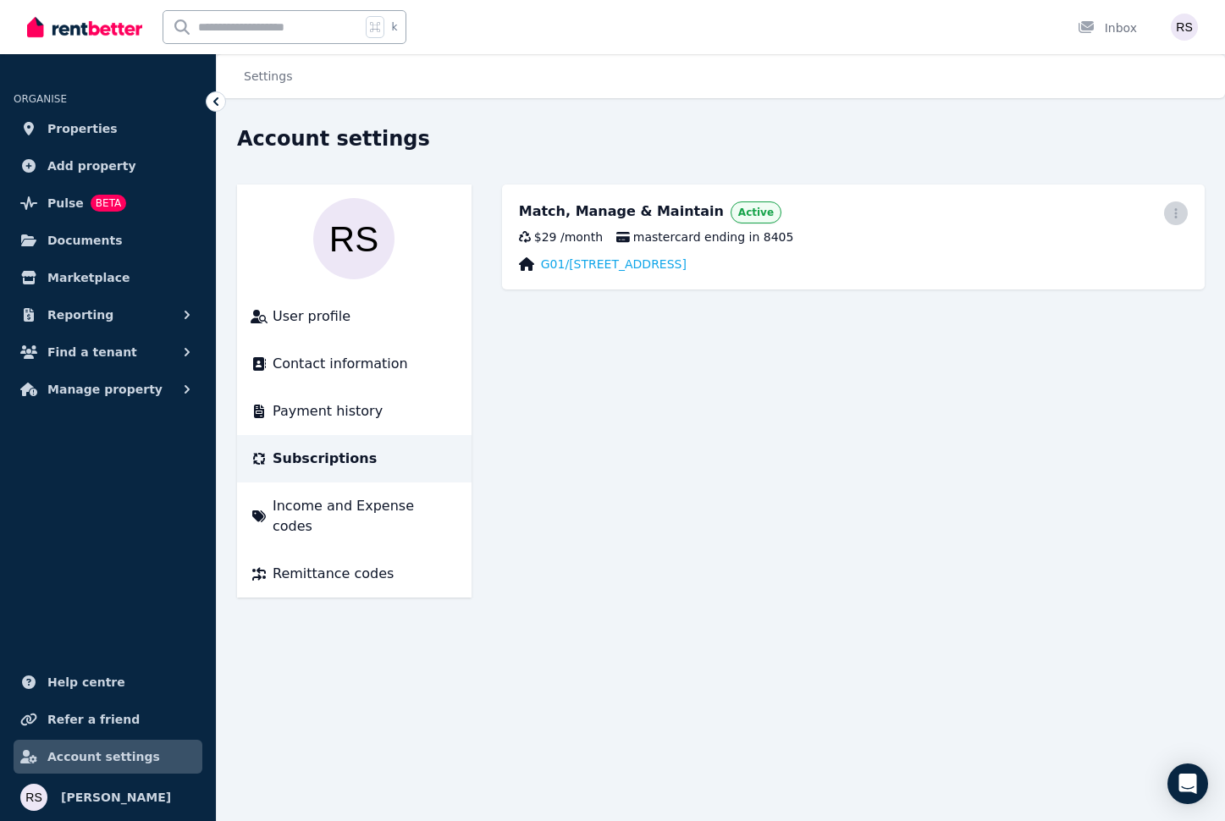
click at [1179, 212] on icon "button" at bounding box center [1176, 213] width 14 height 12
click at [360, 415] on span "Payment history" at bounding box center [328, 411] width 110 height 20
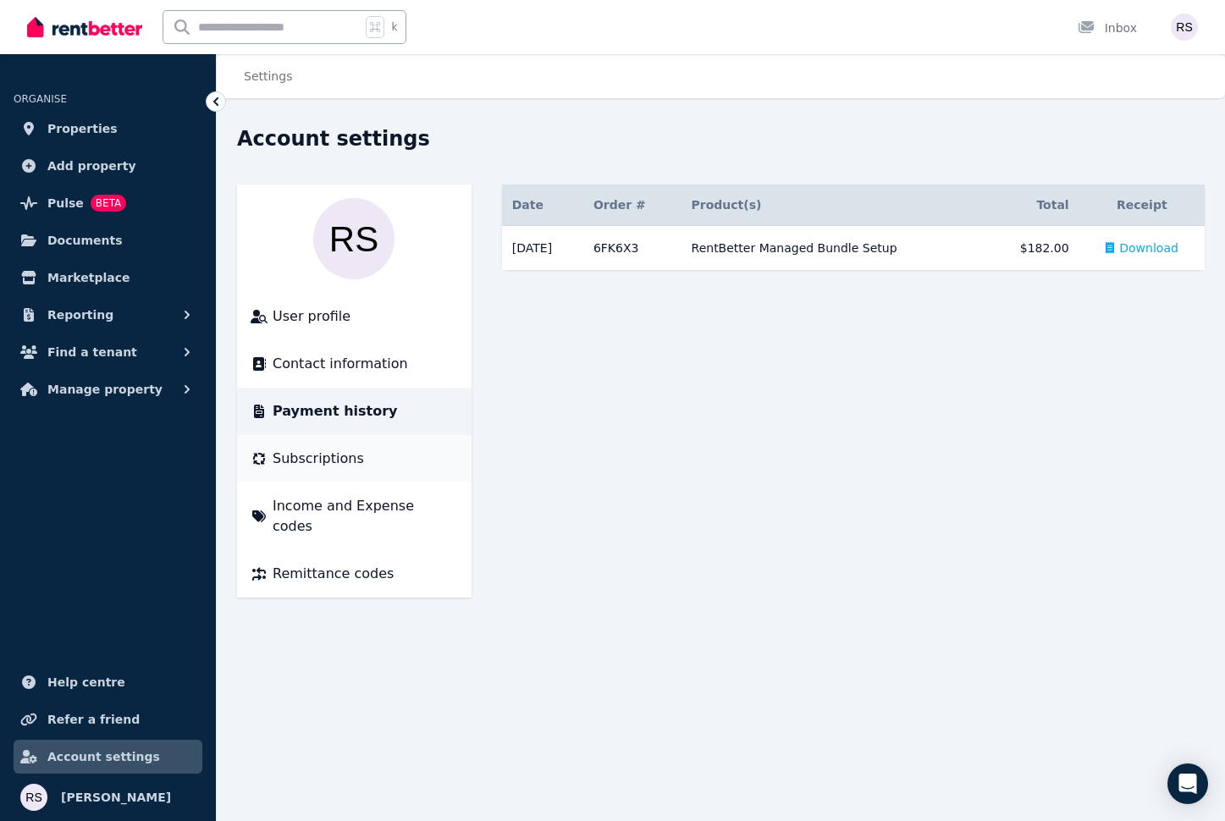
click at [347, 453] on span "Subscriptions" at bounding box center [318, 459] width 91 height 20
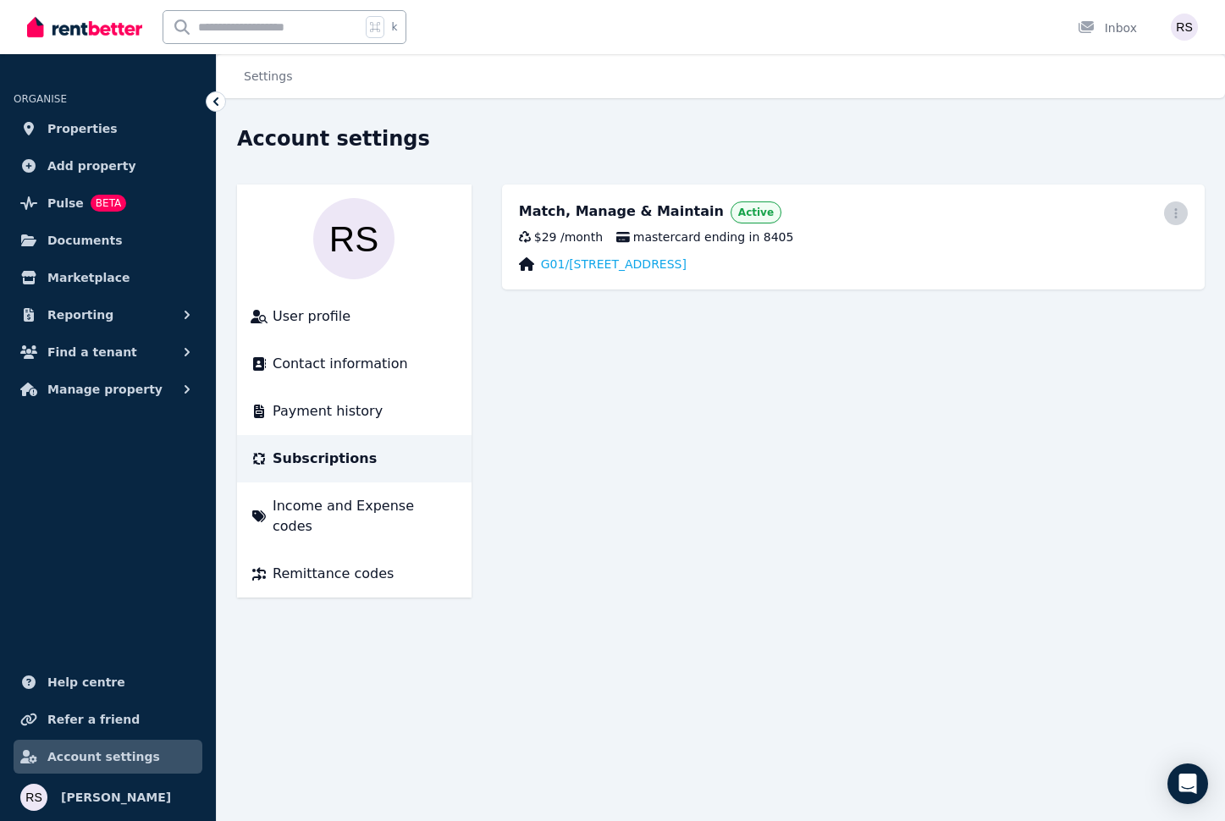
click at [1179, 209] on icon "button" at bounding box center [1176, 213] width 14 height 12
click at [1084, 303] on span "Cancel plan" at bounding box center [1099, 313] width 149 height 20
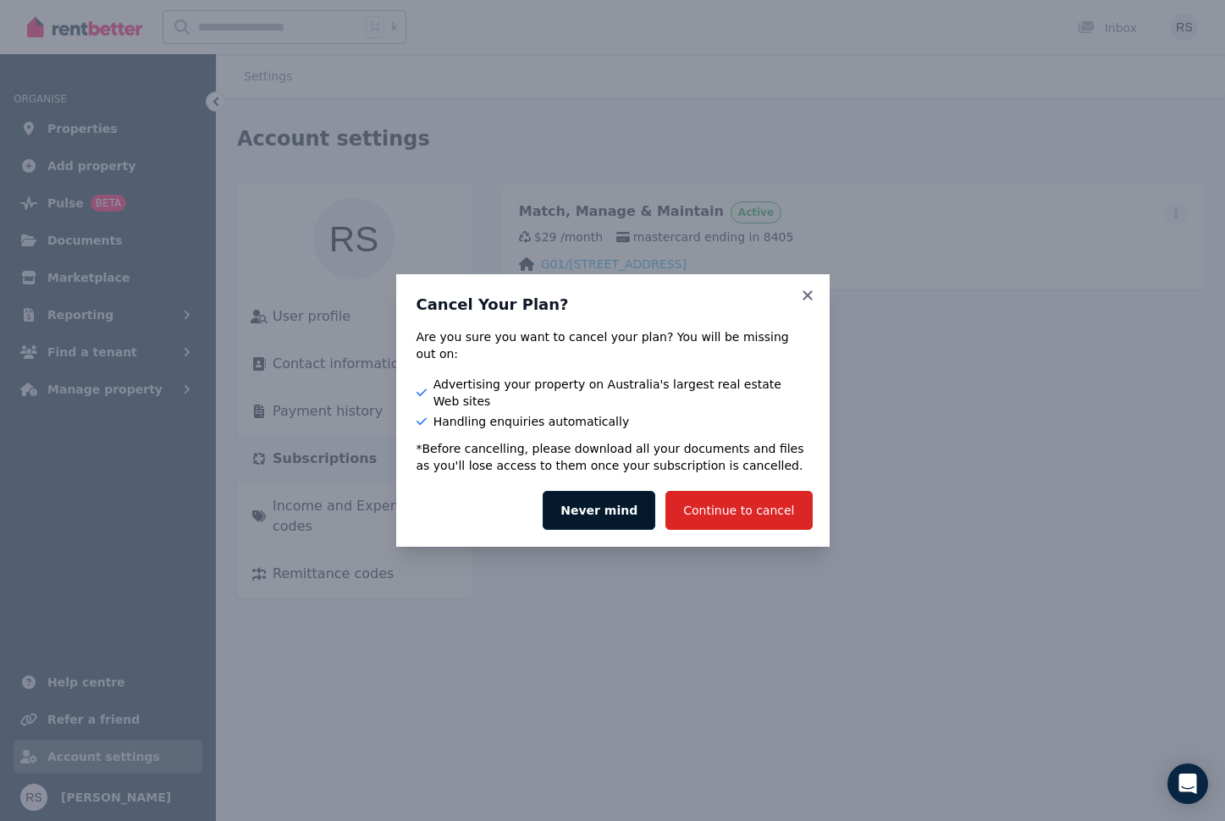
click at [617, 497] on button "Never mind" at bounding box center [599, 510] width 113 height 39
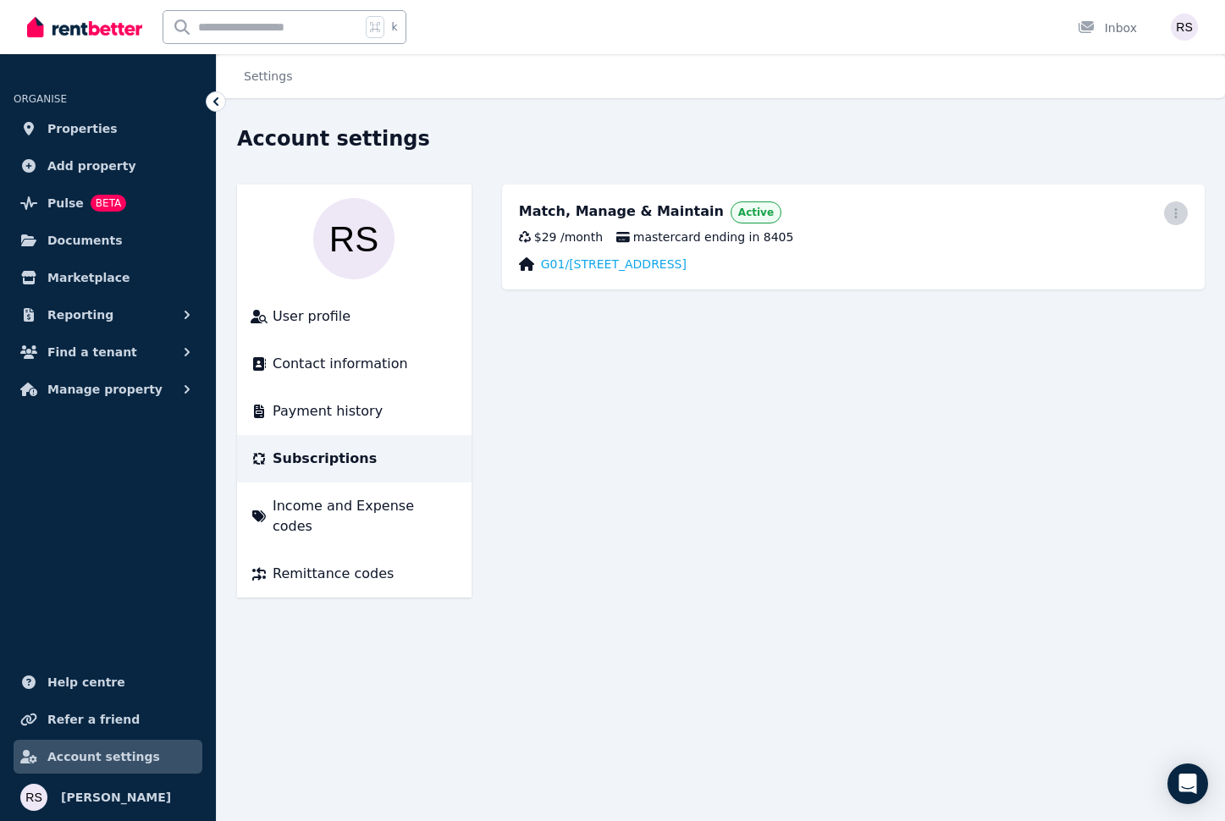
click at [1180, 215] on icon "button" at bounding box center [1176, 213] width 14 height 12
click at [1023, 191] on div "Match, Manage & Maintain Active Update payment method Cancel plan $29 / month m…" at bounding box center [853, 237] width 703 height 105
click at [658, 261] on link "G01/[STREET_ADDRESS]" at bounding box center [614, 264] width 146 height 17
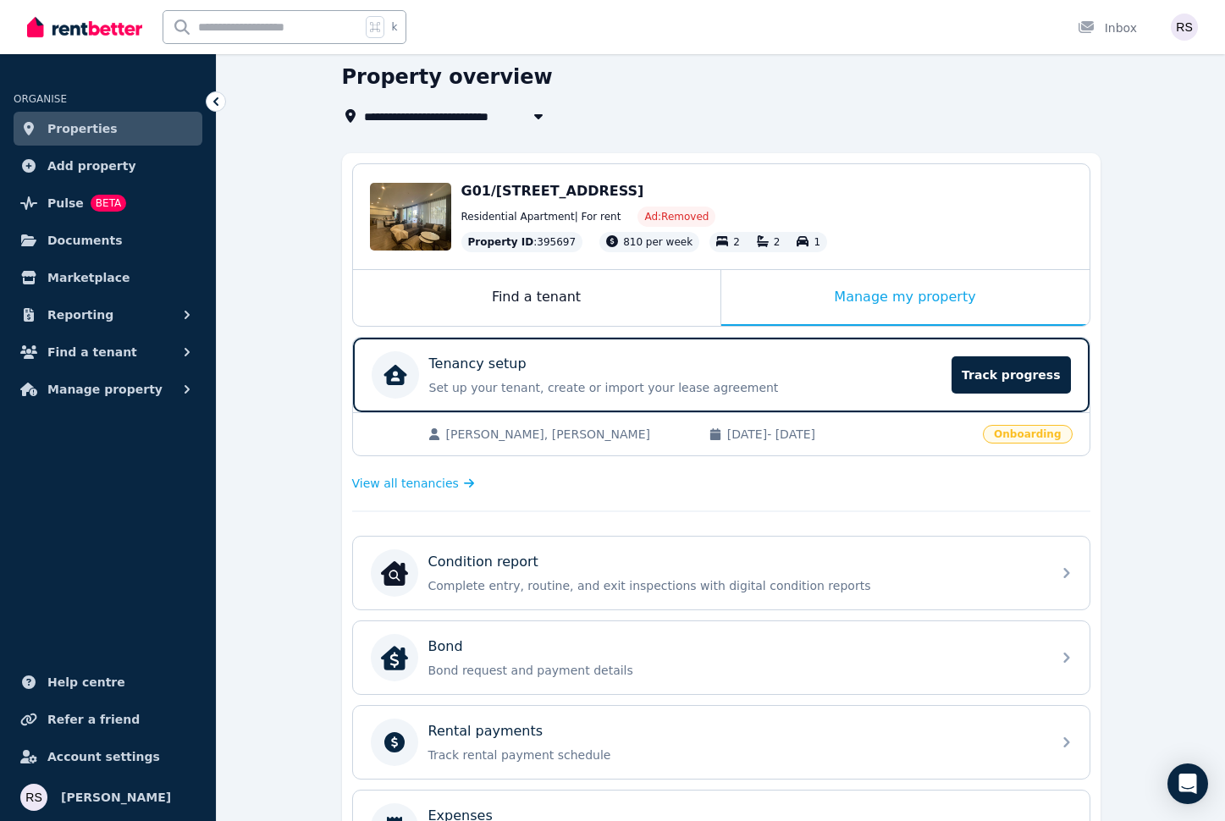
scroll to position [61, 0]
click at [1183, 26] on img "button" at bounding box center [1184, 27] width 27 height 27
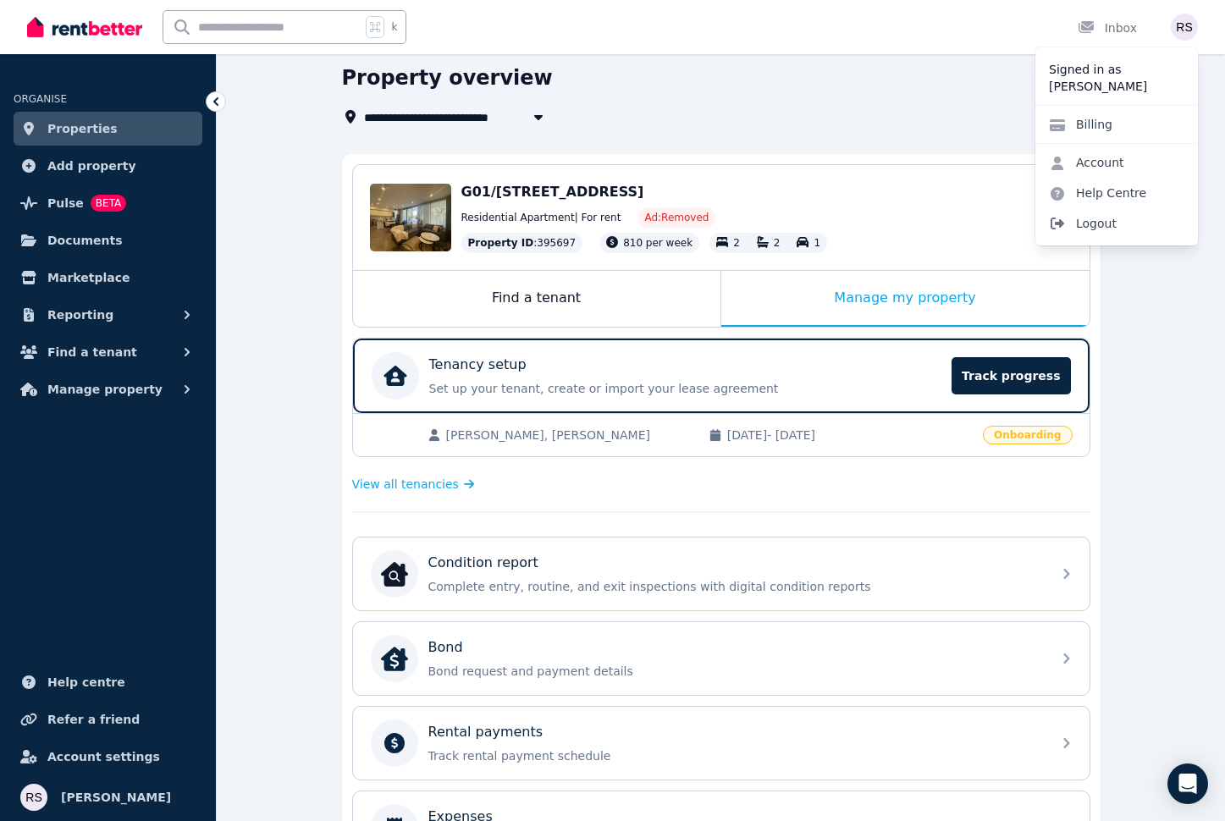
click at [1089, 226] on span "Logout" at bounding box center [1116, 223] width 163 height 30
